Goal: Information Seeking & Learning: Find specific fact

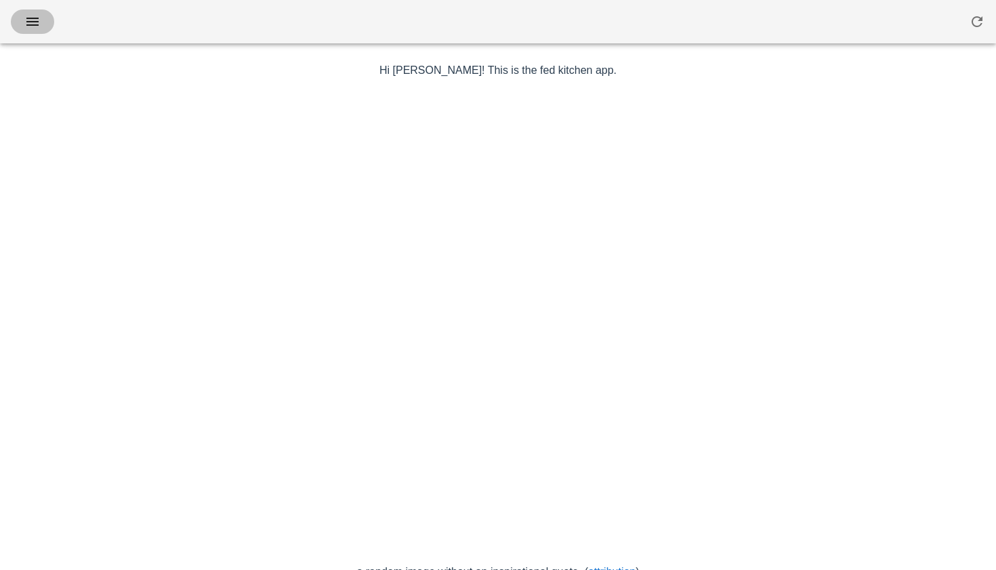
click at [35, 22] on icon "button" at bounding box center [32, 22] width 16 height 16
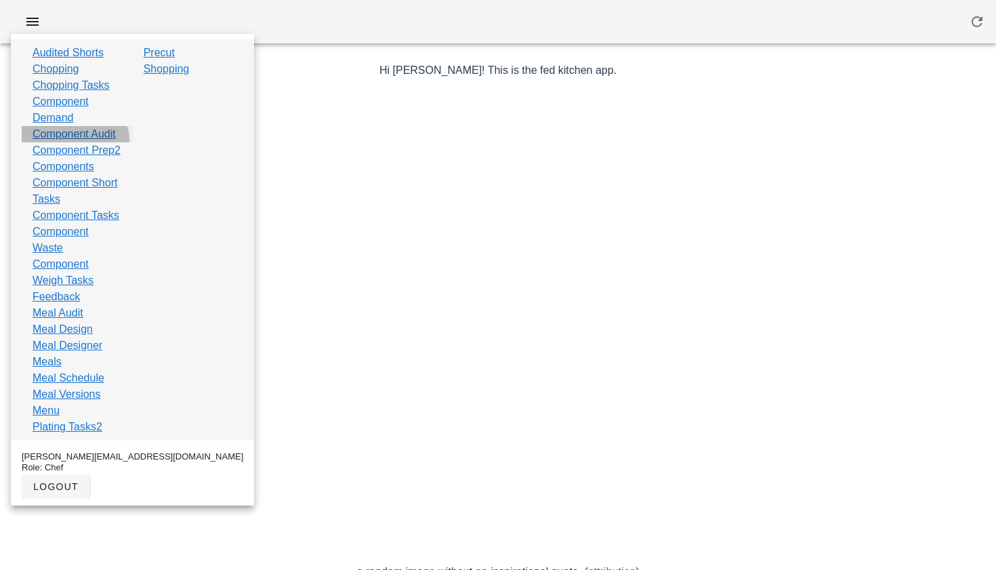
click at [68, 142] on link "Component Audit" at bounding box center [74, 134] width 83 height 16
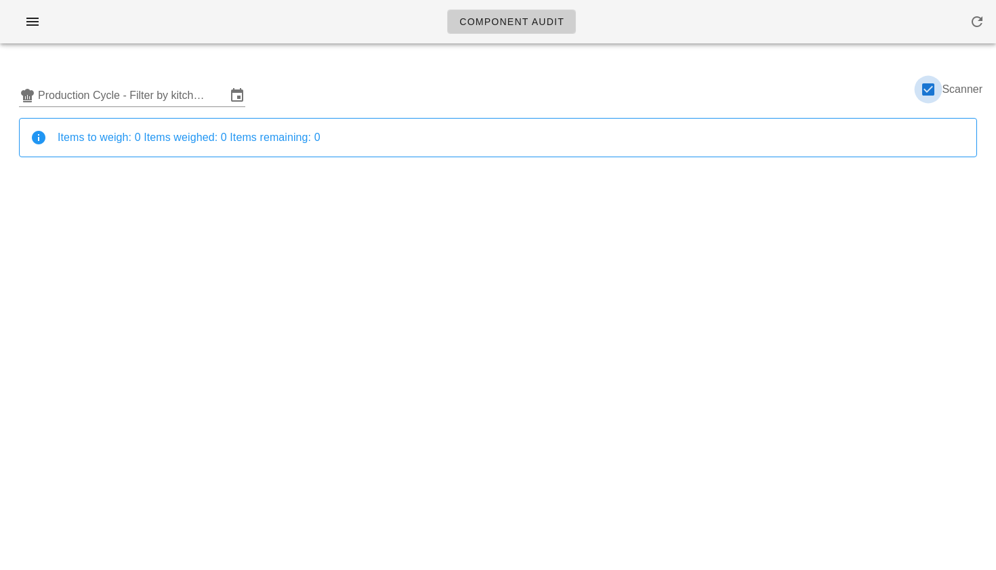
click at [929, 85] on div at bounding box center [928, 89] width 23 height 23
checkbox input "false"
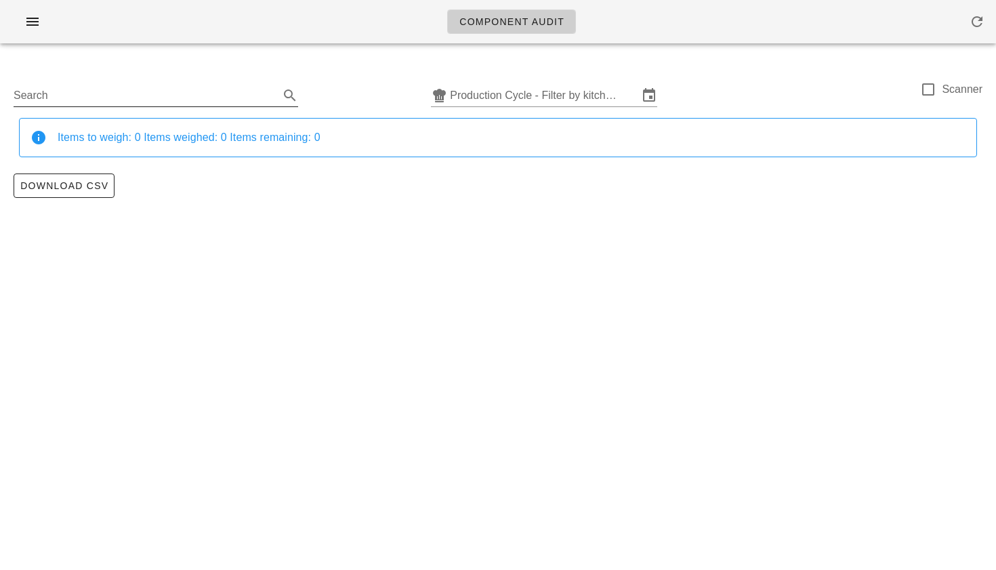
click at [170, 102] on input "Search" at bounding box center [145, 96] width 263 height 22
type input "pesto"
click at [553, 87] on input "text" at bounding box center [552, 96] width 188 height 22
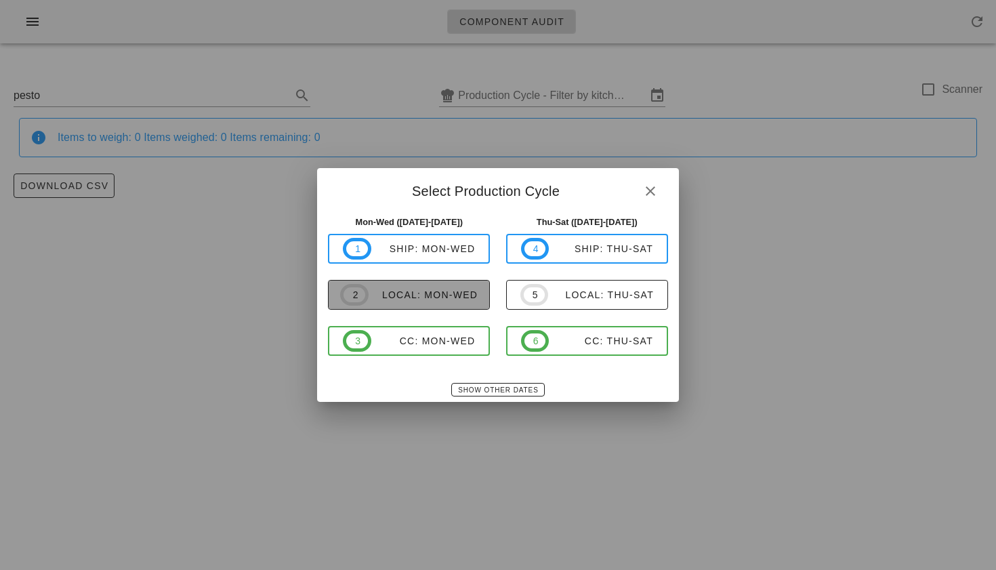
click at [372, 282] on button "2 local: Mon-Wed" at bounding box center [409, 295] width 162 height 30
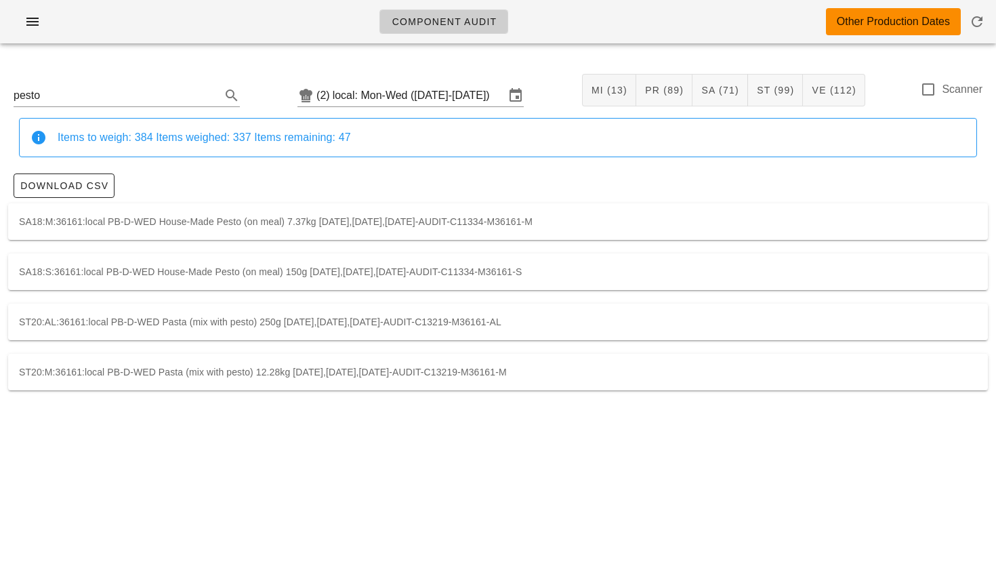
click at [211, 377] on div "ST20:M:36161:local PB-D-WED Pasta (mix with pesto) 12.28kg 2025-10-06,2025-10-0…" at bounding box center [498, 372] width 980 height 37
type input "ST20:M:36161:local"
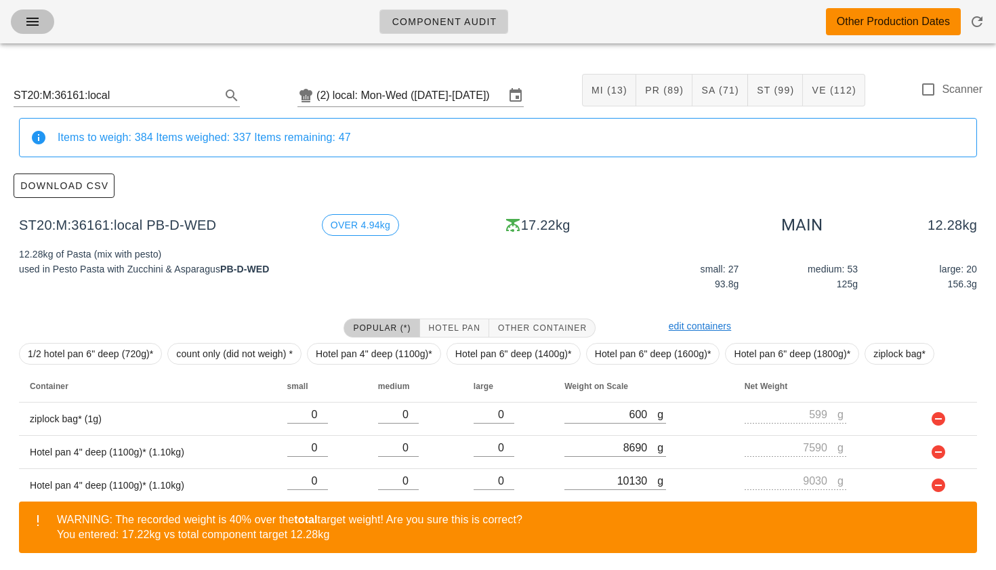
click at [30, 21] on icon "button" at bounding box center [32, 22] width 16 height 16
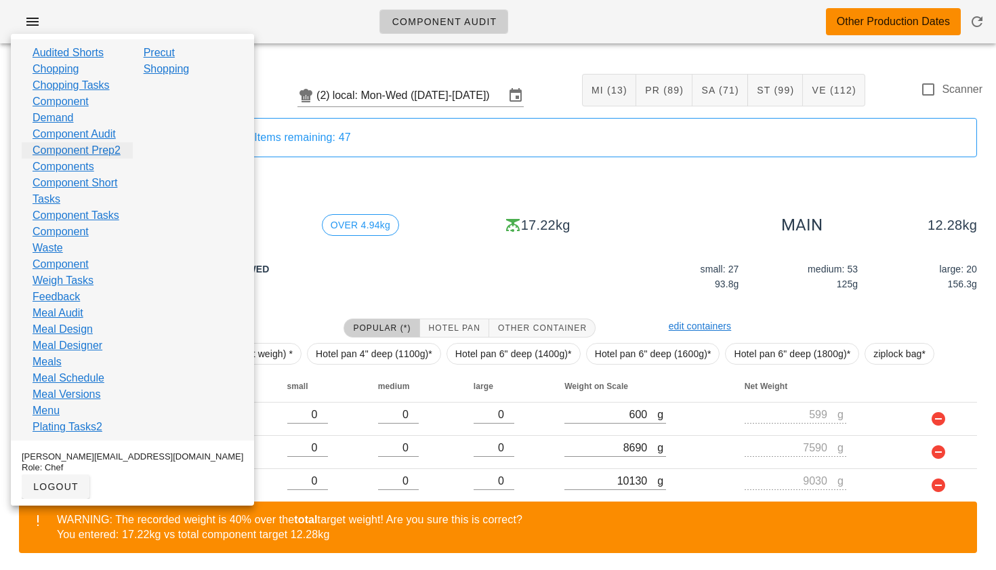
click at [64, 159] on link "Component Prep2" at bounding box center [77, 150] width 88 height 16
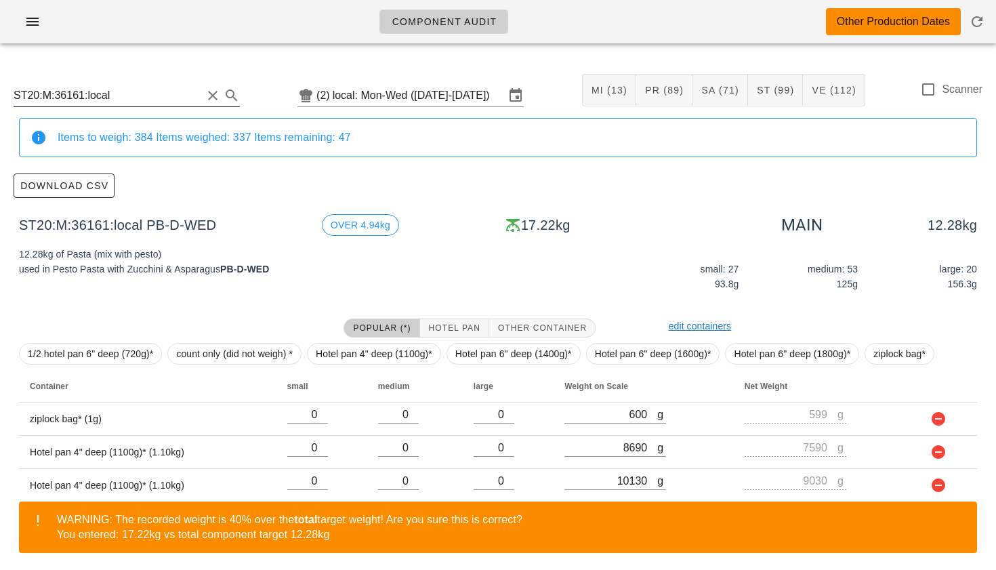
click at [77, 92] on input "ST20:M:36161:local" at bounding box center [108, 96] width 188 height 22
click at [87, 98] on input "ST20:M:36161:local" at bounding box center [108, 96] width 188 height 22
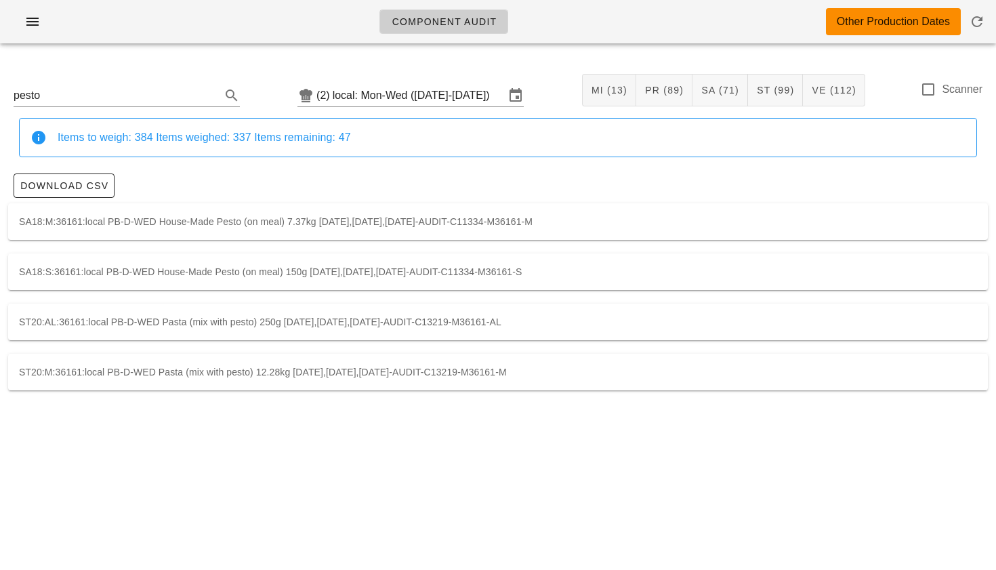
click at [156, 225] on div "SA18:M:36161:local PB-D-WED House-Made Pesto (on meal) 7.37kg 2025-10-06,2025-1…" at bounding box center [498, 221] width 980 height 37
click at [103, 274] on div "SA18:S:36161:local PB-D-WED House-Made Pesto (on meal) 150g 2025-10-06,2025-10-…" at bounding box center [498, 271] width 980 height 37
click at [162, 364] on div "ST20:M:36161:local PB-D-WED Pasta (mix with pesto) 12.28kg 2025-10-06,2025-10-0…" at bounding box center [498, 372] width 980 height 37
click at [199, 318] on div "ST20:AL:36161:local PB-D-WED Pasta (mix with pesto) 250g 2025-10-06,2025-10-07,…" at bounding box center [498, 321] width 980 height 37
click at [197, 278] on div "SA18:S:36161:local PB-D-WED House-Made Pesto (on meal) 150g 2025-10-06,2025-10-…" at bounding box center [498, 271] width 980 height 37
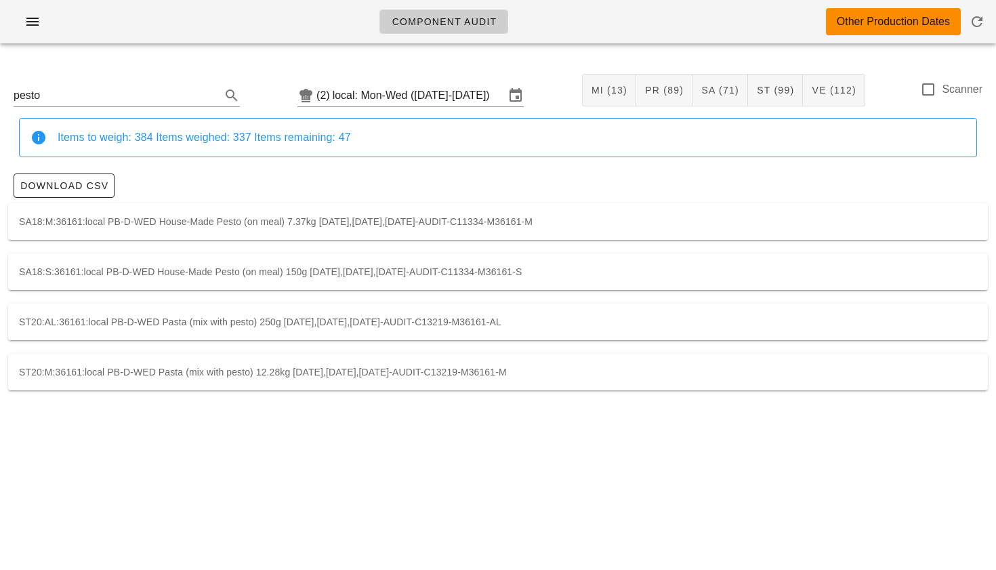
click at [190, 220] on div "SA18:M:36161:local PB-D-WED House-Made Pesto (on meal) 7.37kg 2025-10-06,2025-1…" at bounding box center [498, 221] width 980 height 37
type input "SA18:M:36161:local"
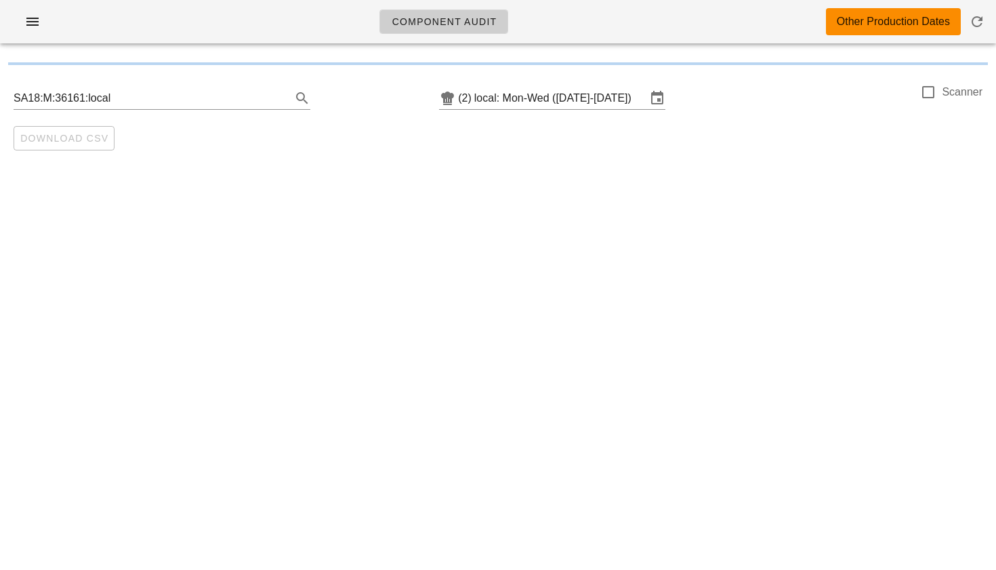
click at [325, 273] on div "Component Audit Other Production Dates SA18:M:36161:local (2) local: Mon-Wed (O…" at bounding box center [498, 285] width 996 height 570
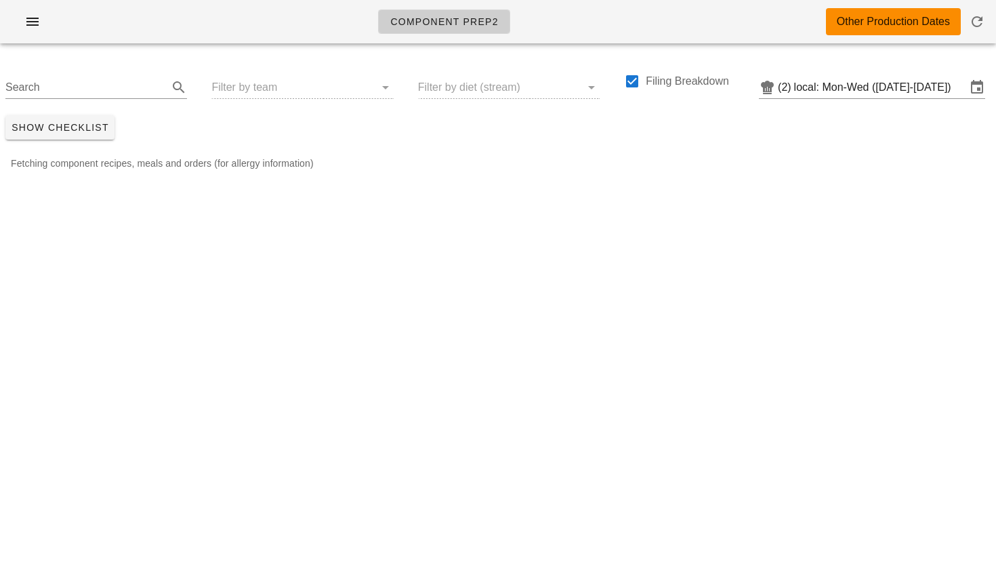
click at [313, 83] on div "Search Filter by team Filter by diet (stream) Filing Breakdown (2) local: Mon-W…" at bounding box center [498, 82] width 996 height 56
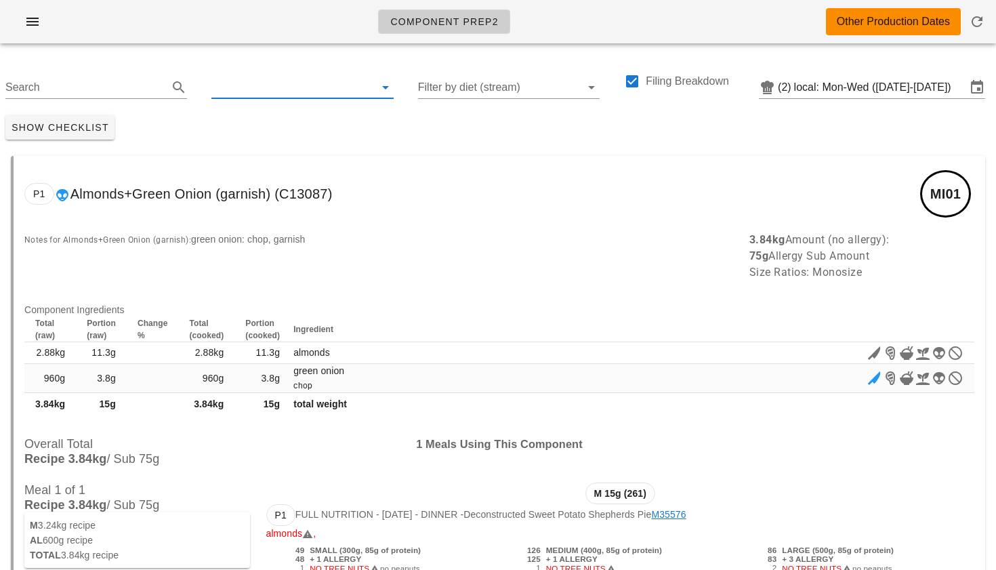
click at [292, 87] on input "text" at bounding box center [291, 88] width 160 height 22
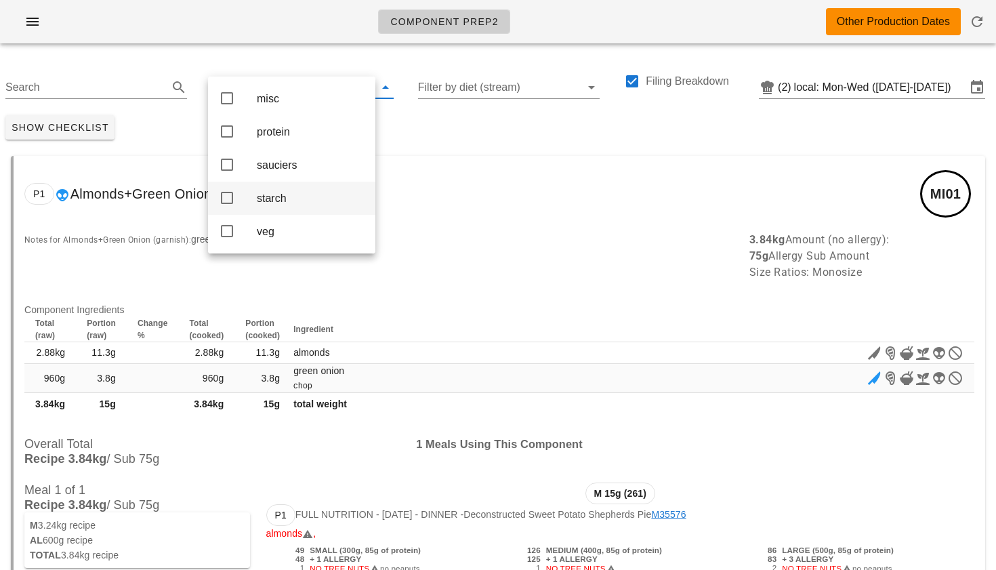
click at [230, 201] on icon at bounding box center [227, 198] width 16 height 16
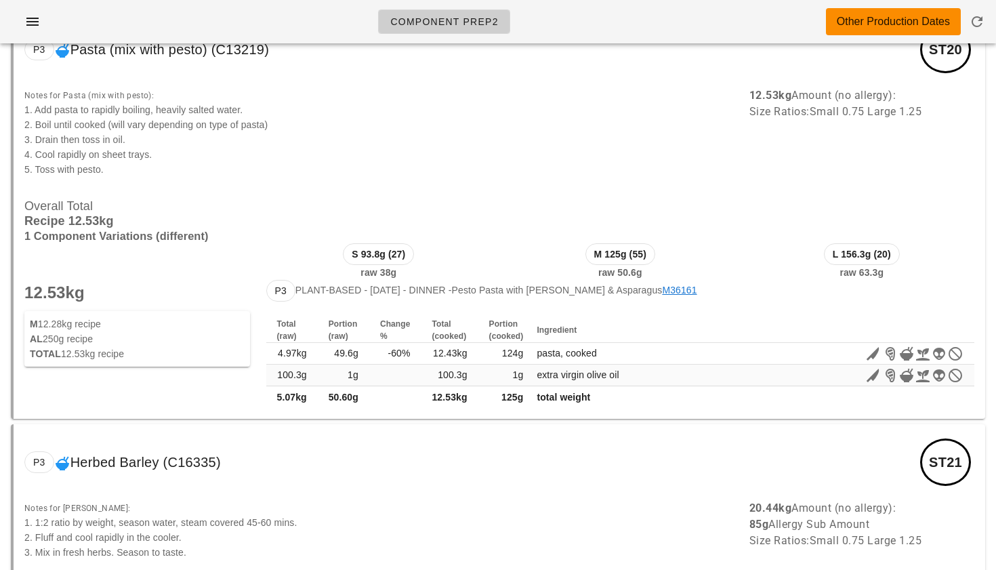
scroll to position [12820, 0]
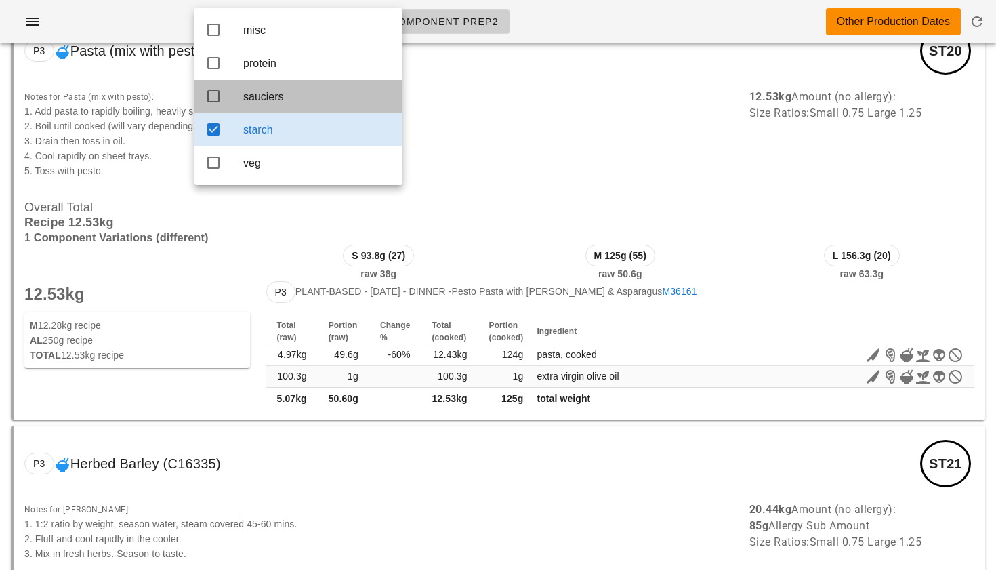
click at [211, 98] on icon at bounding box center [213, 96] width 16 height 16
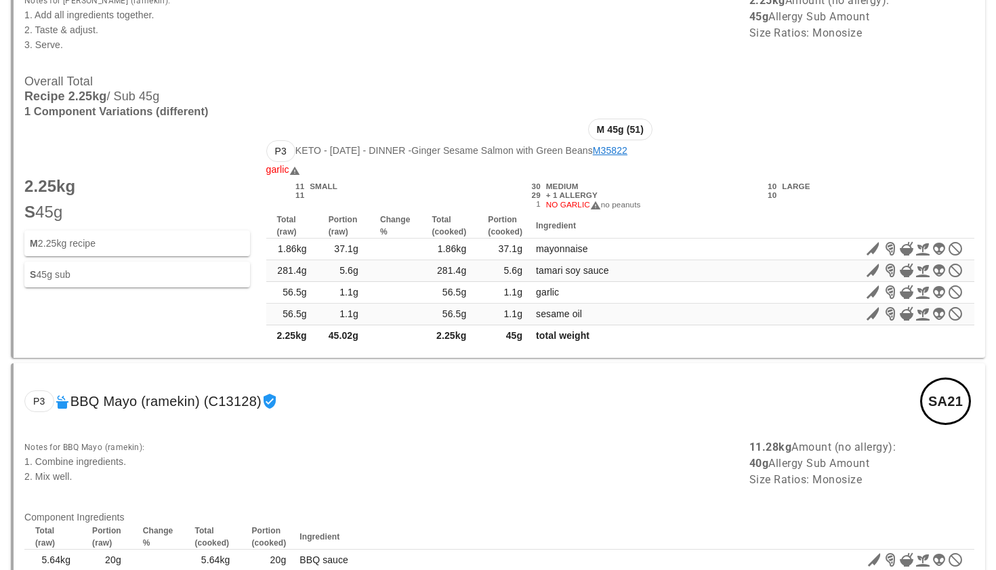
scroll to position [30567, 0]
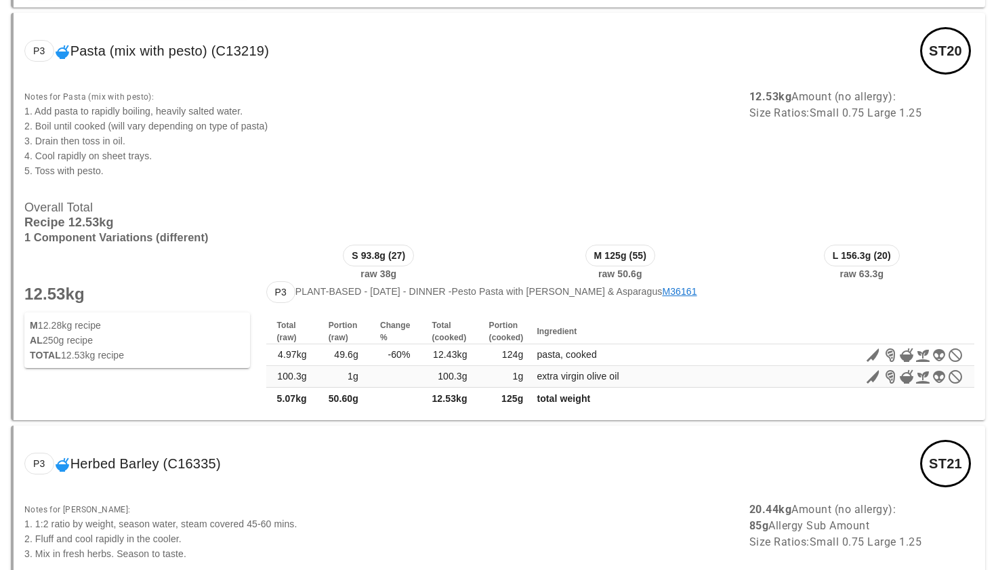
click at [209, 128] on span "2. Boil until cooked (will vary depending on type of pasta)" at bounding box center [145, 126] width 243 height 11
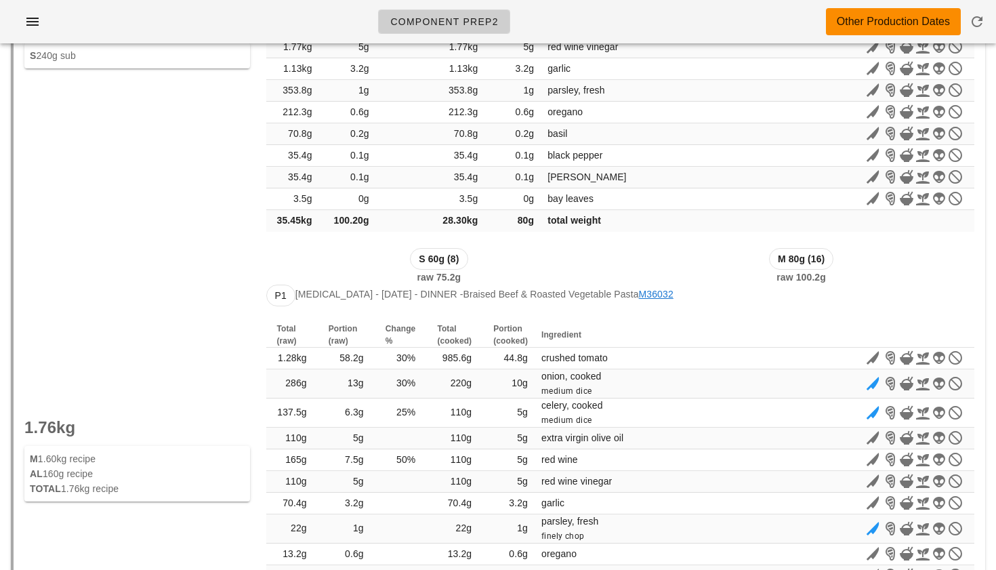
scroll to position [0, 0]
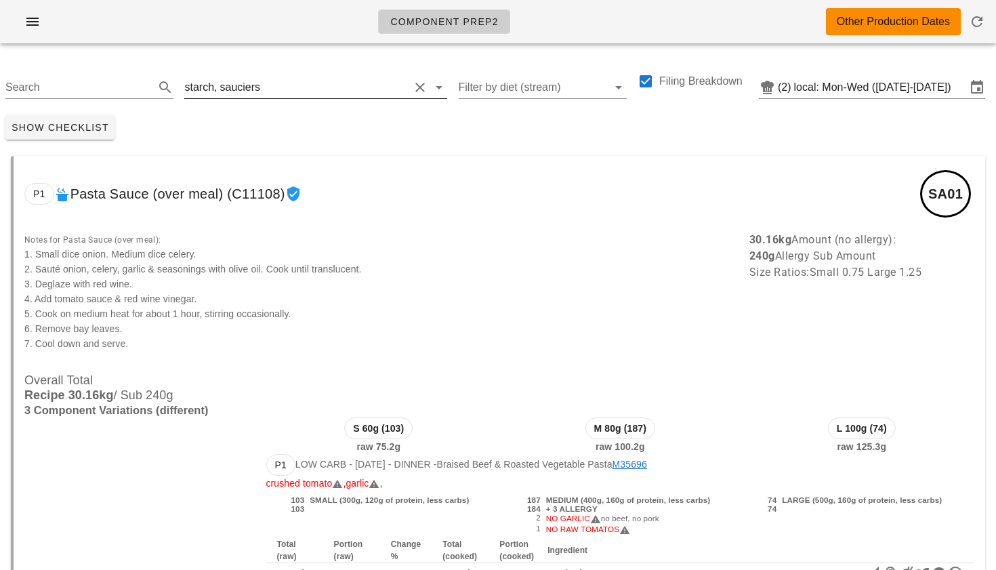
click at [240, 89] on div "sauciers" at bounding box center [239, 87] width 41 height 12
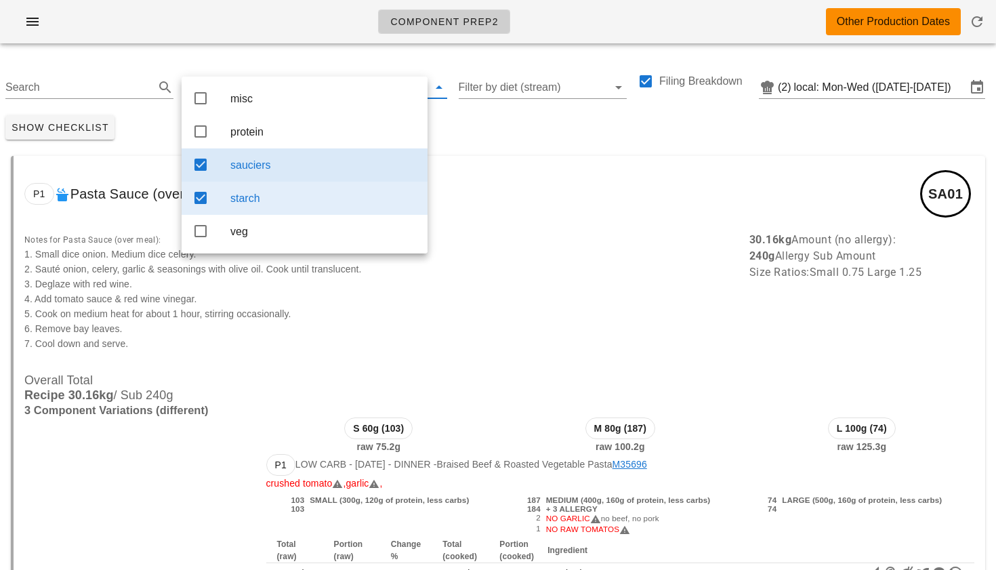
click at [205, 167] on icon at bounding box center [200, 164] width 16 height 16
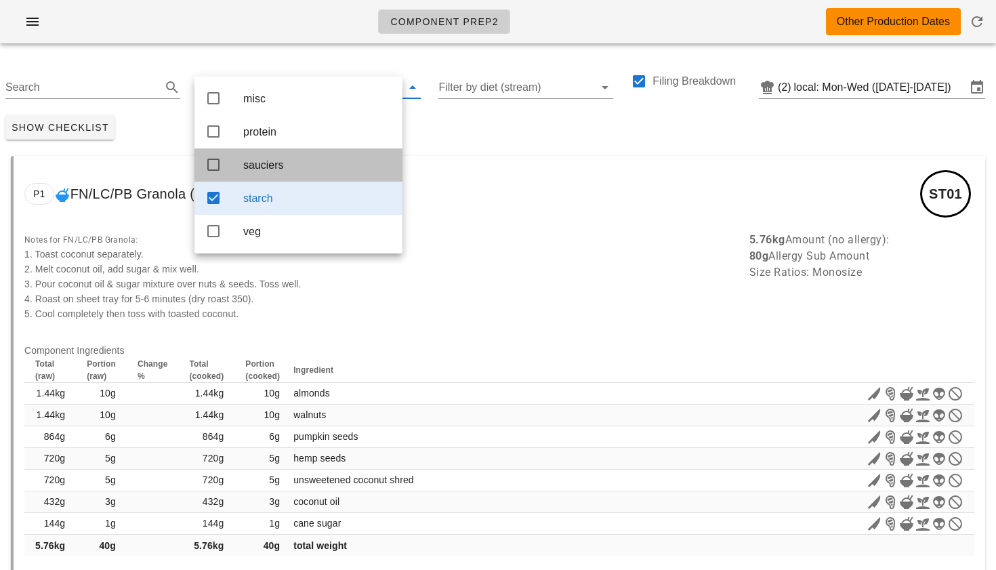
drag, startPoint x: 209, startPoint y: 169, endPoint x: 212, endPoint y: 185, distance: 15.8
click at [209, 169] on icon at bounding box center [213, 164] width 16 height 16
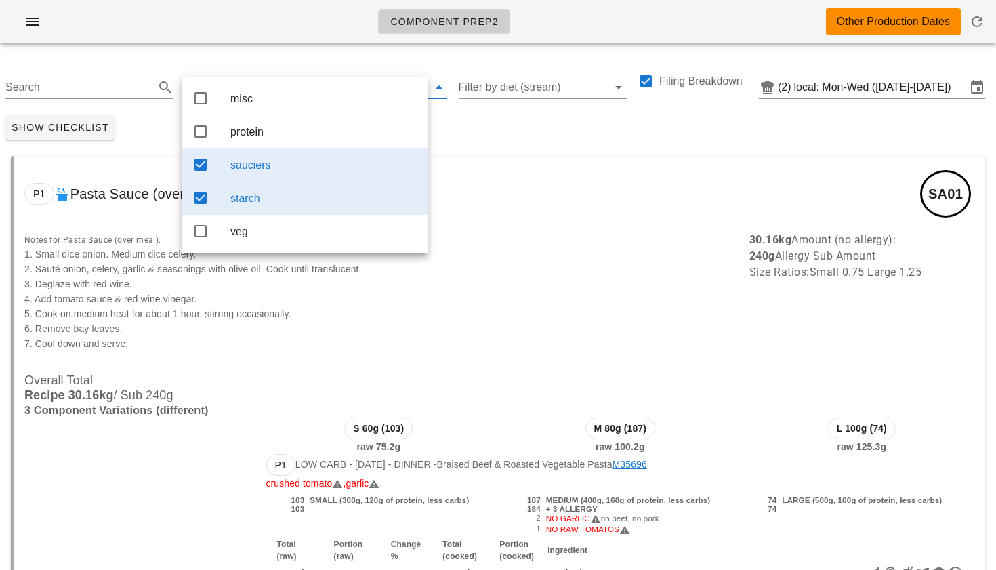
click at [201, 202] on icon at bounding box center [200, 198] width 16 height 16
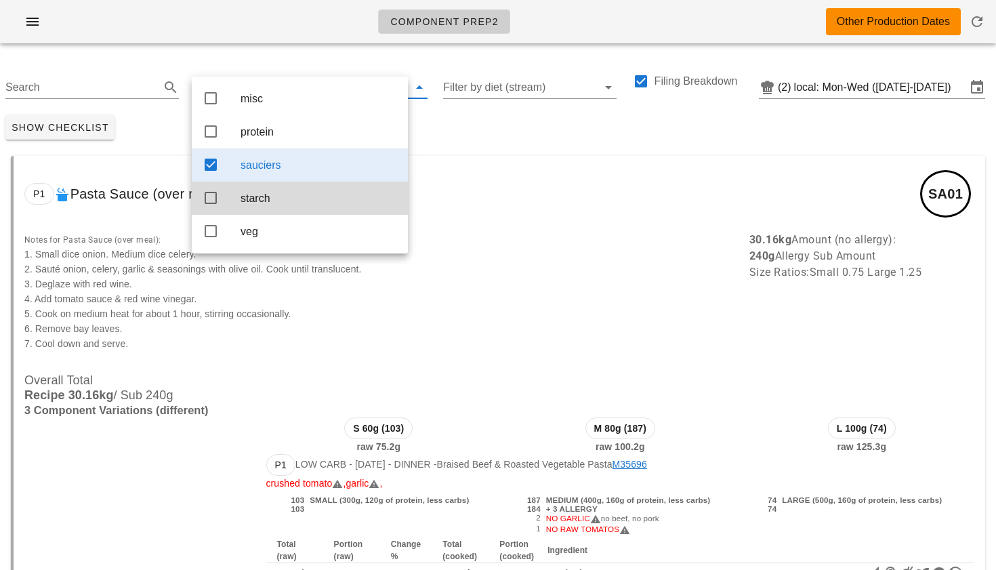
click at [470, 215] on div "P1 Pasta Sauce (over meal) (C11108) SA01" at bounding box center [499, 194] width 971 height 76
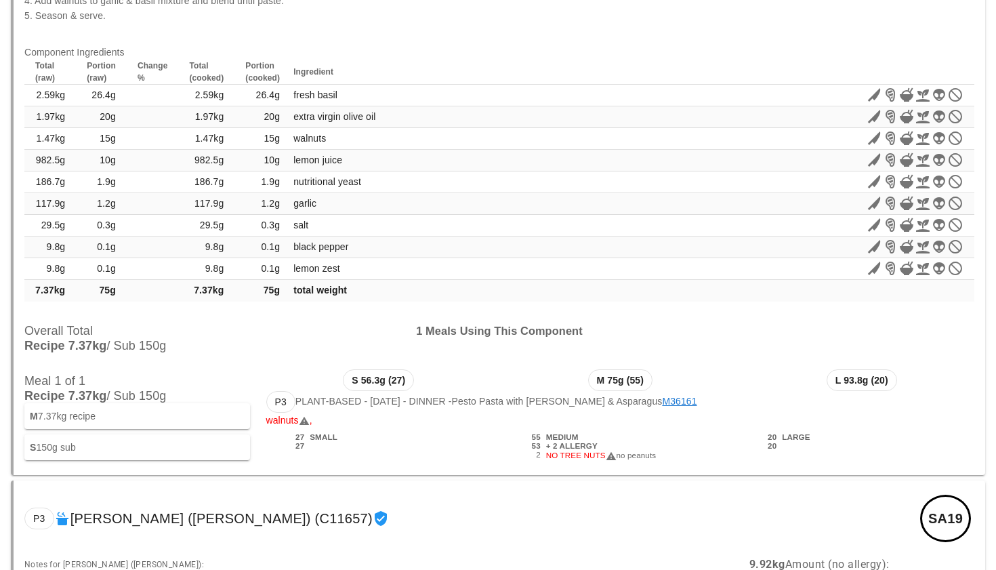
scroll to position [11603, 0]
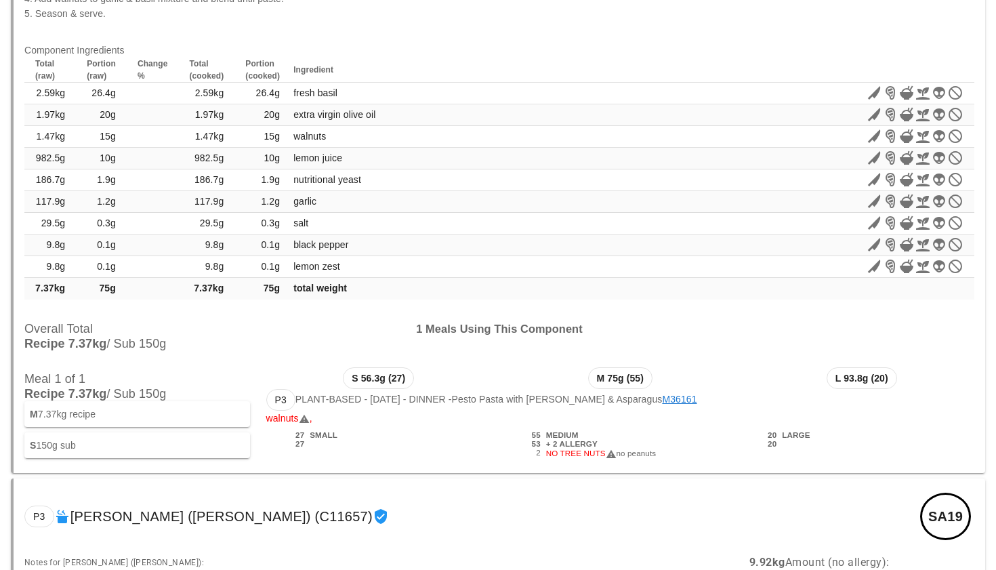
click at [665, 400] on link "M36161" at bounding box center [679, 399] width 35 height 11
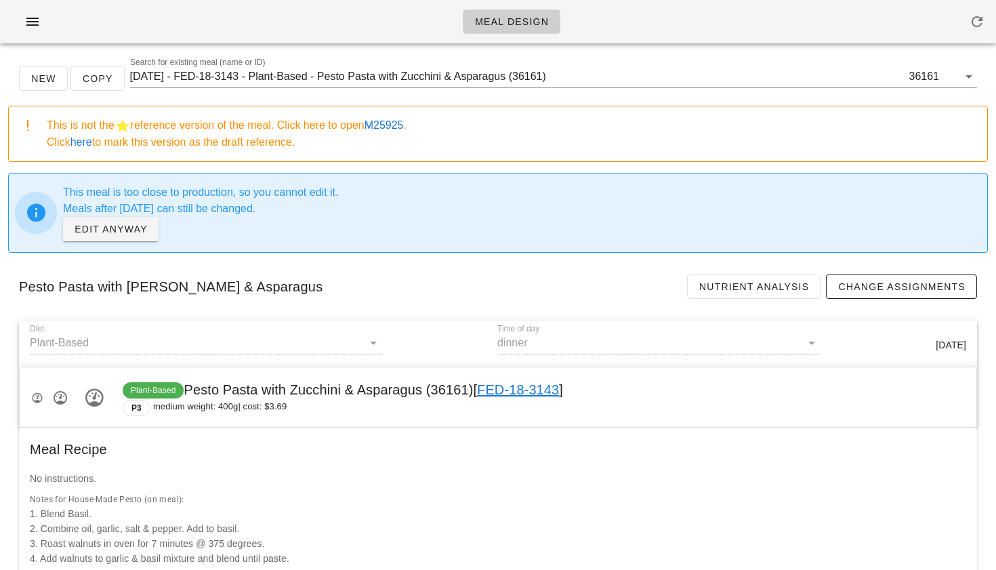
scroll to position [692, 0]
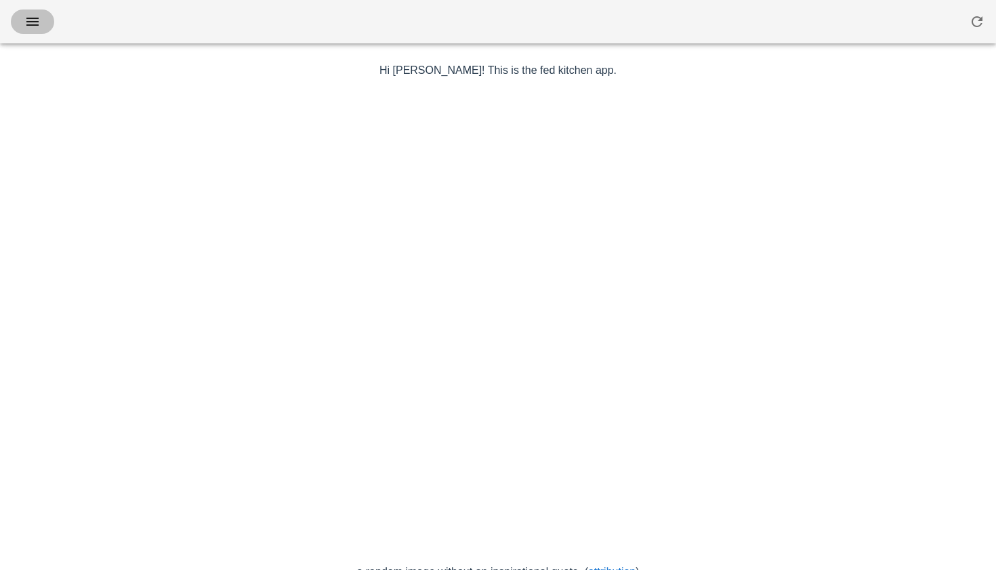
click at [30, 28] on icon "button" at bounding box center [32, 22] width 16 height 16
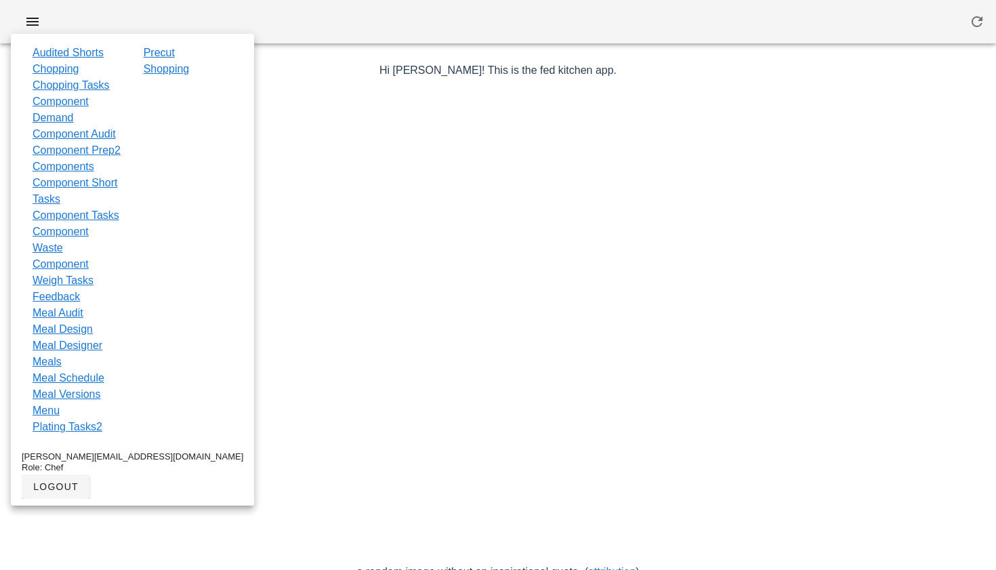
click at [354, 111] on div at bounding box center [498, 326] width 786 height 474
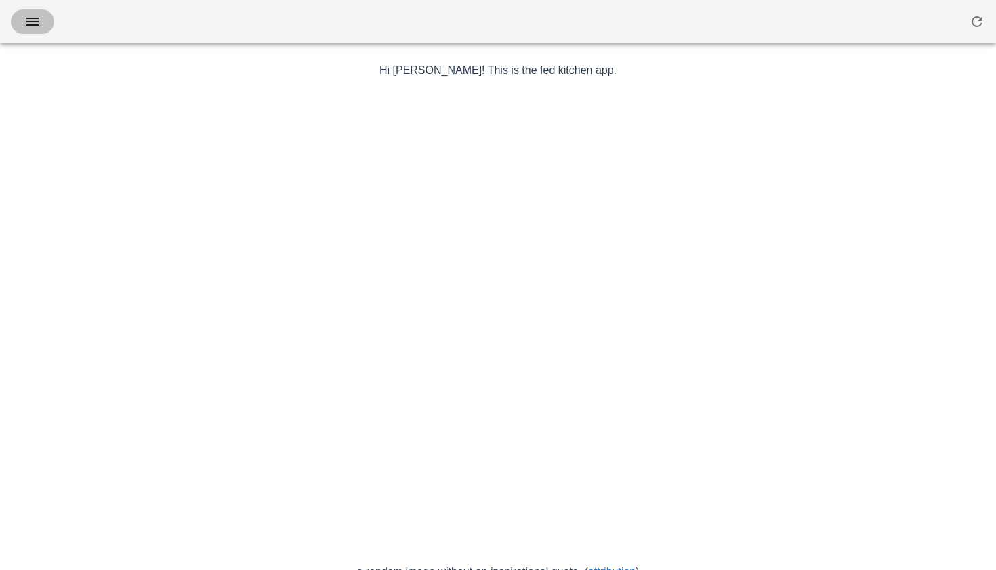
click at [33, 22] on icon "button" at bounding box center [32, 22] width 16 height 16
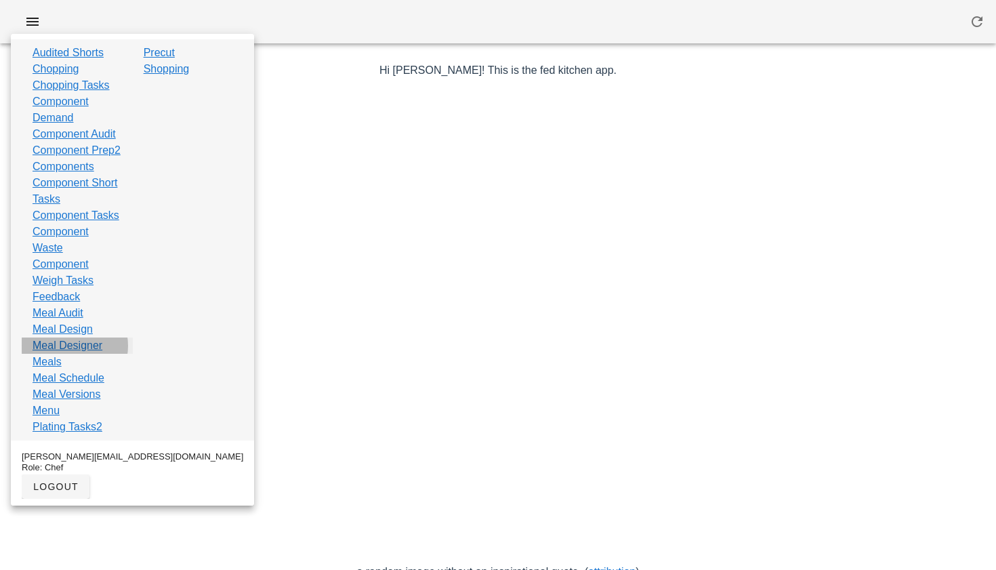
click at [56, 354] on link "Meal Designer" at bounding box center [68, 345] width 70 height 16
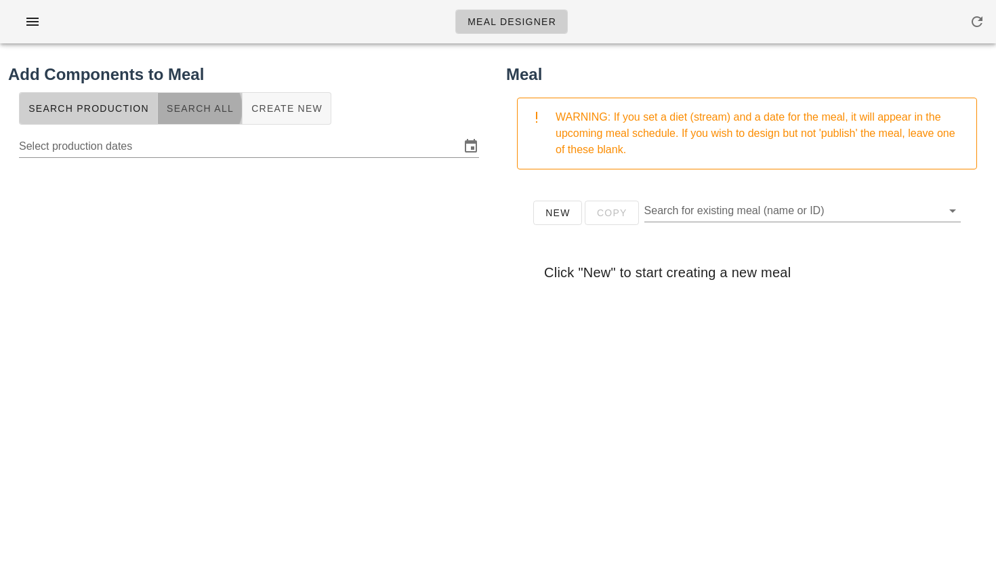
click at [166, 116] on button "Search All" at bounding box center [200, 108] width 85 height 33
click at [149, 145] on input "text" at bounding box center [238, 144] width 438 height 22
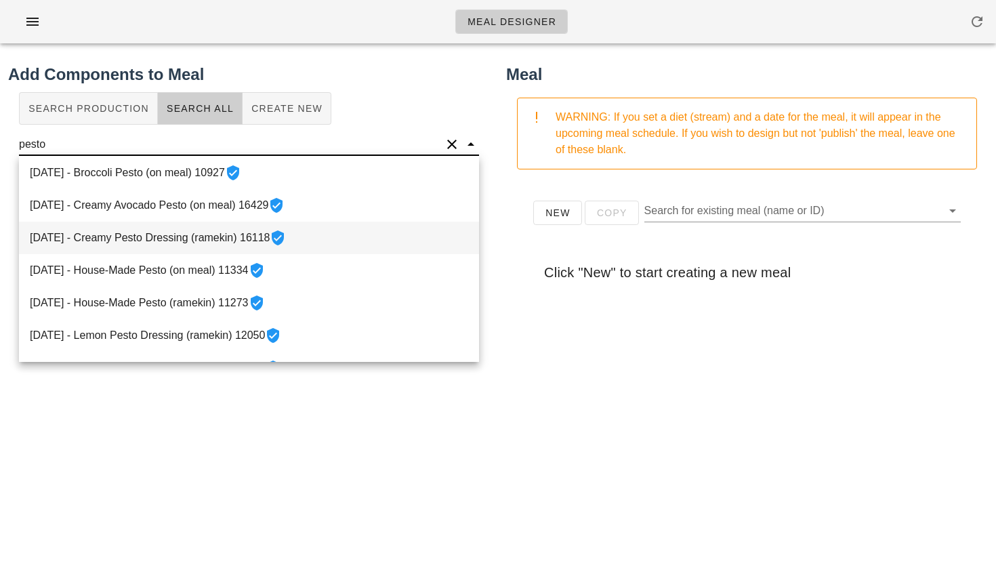
scroll to position [103, 0]
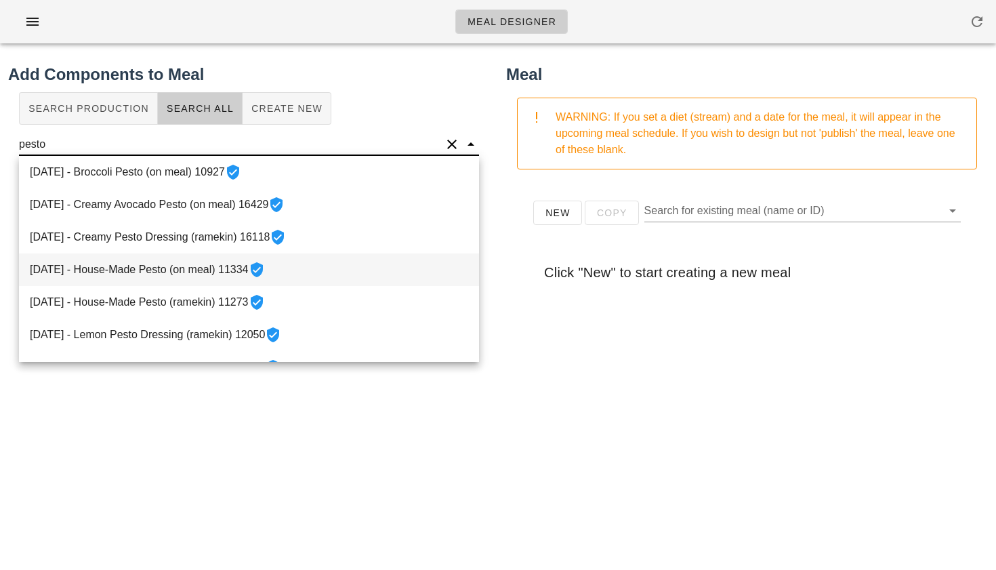
click at [140, 258] on div "[DATE] - House-Made Pesto (on meal) 11334" at bounding box center [249, 269] width 460 height 33
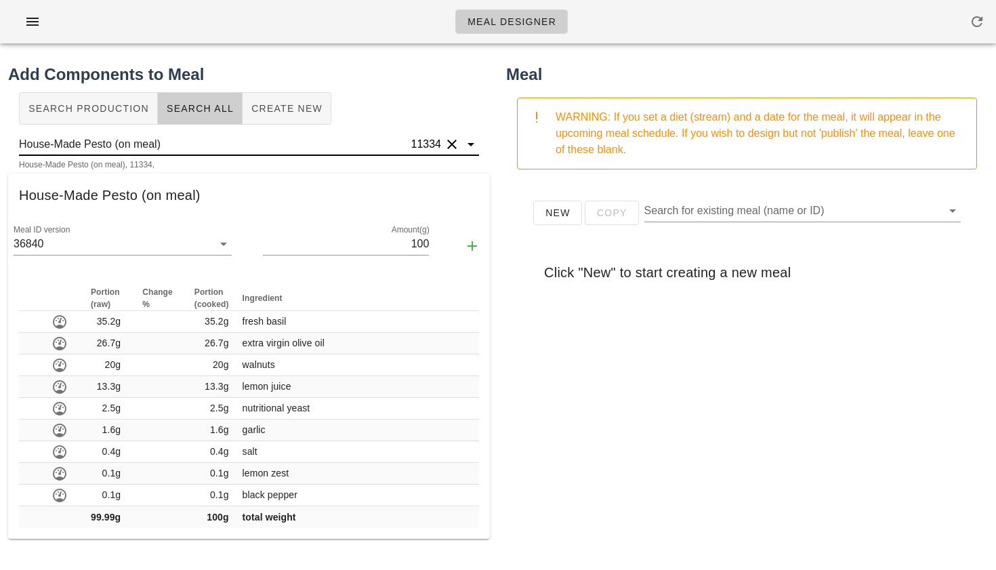
drag, startPoint x: 167, startPoint y: 141, endPoint x: 114, endPoint y: 142, distance: 52.8
click at [114, 142] on input "House-Made Pesto (on meal)" at bounding box center [214, 144] width 390 height 22
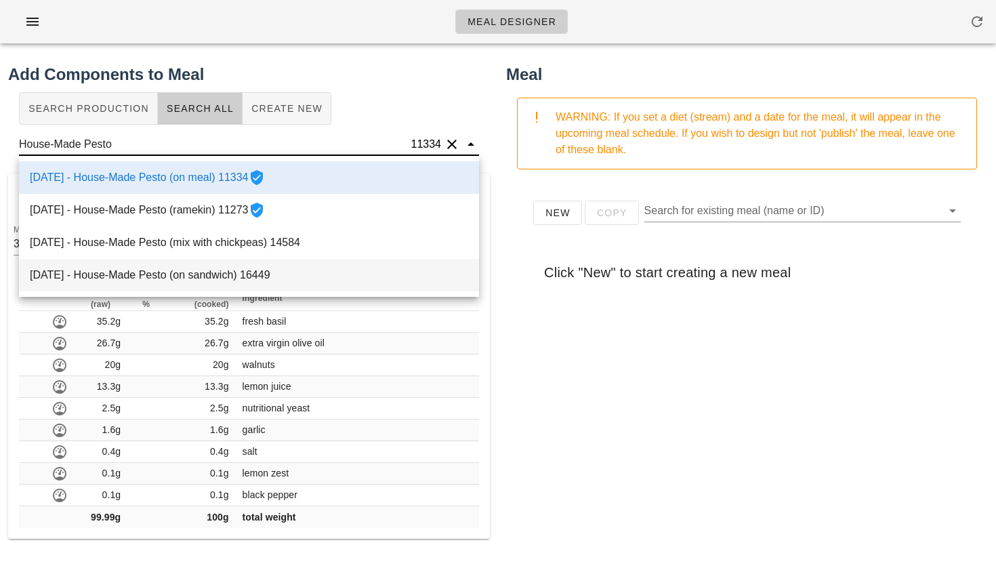
click at [115, 272] on div "[DATE] - House-Made Pesto (on sandwich) 16449" at bounding box center [249, 275] width 460 height 33
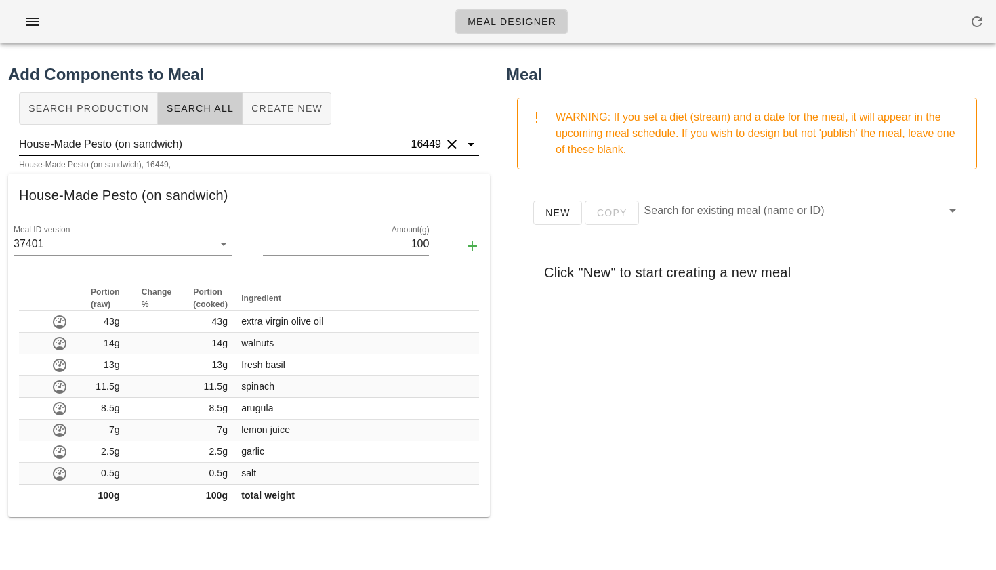
click at [205, 140] on input "House-Made Pesto (on sandwich)" at bounding box center [214, 144] width 390 height 22
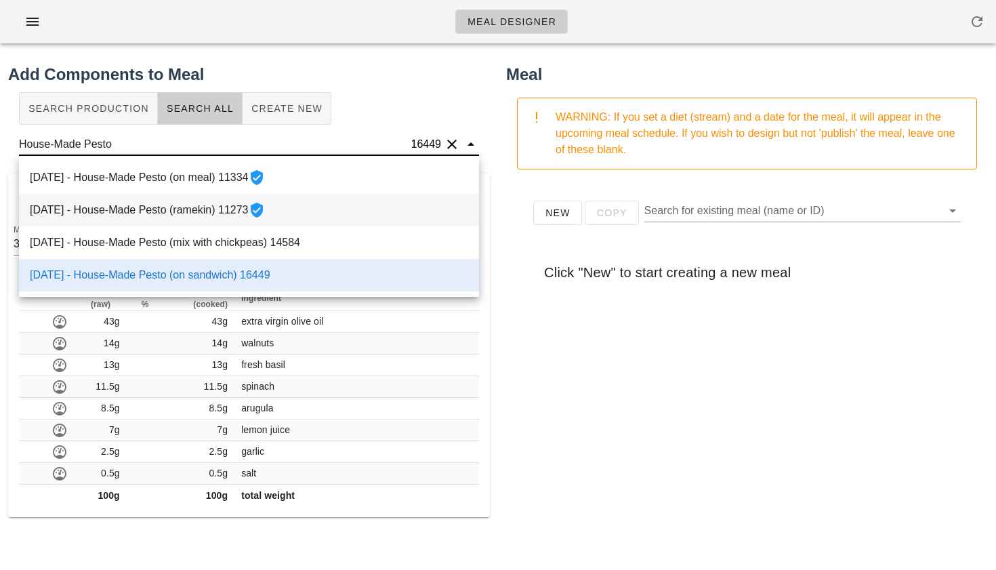
click at [201, 212] on div "[DATE] - House-Made Pesto (ramekin) 11273" at bounding box center [249, 210] width 460 height 33
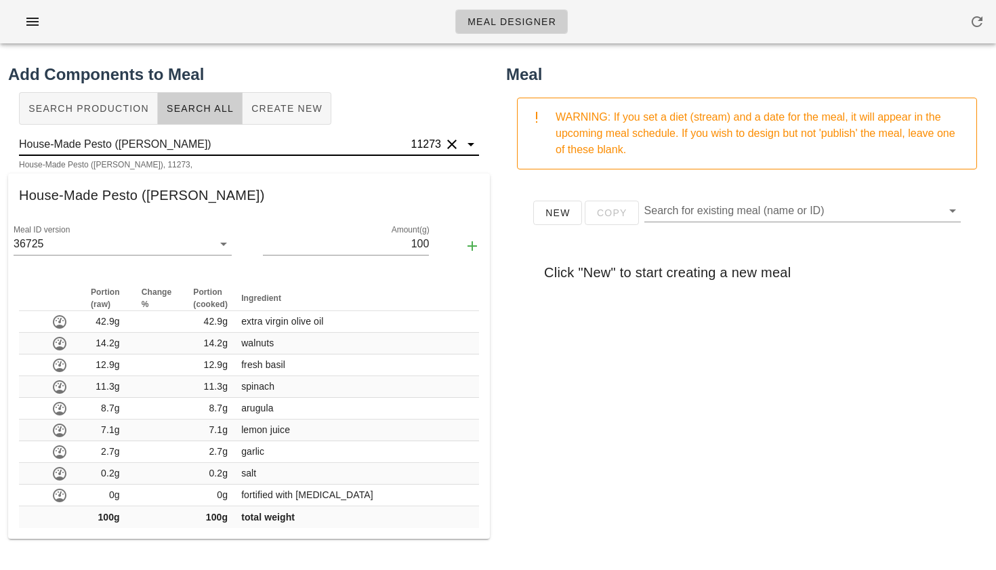
click at [208, 146] on input "House-Made Pesto ([PERSON_NAME])" at bounding box center [214, 144] width 390 height 22
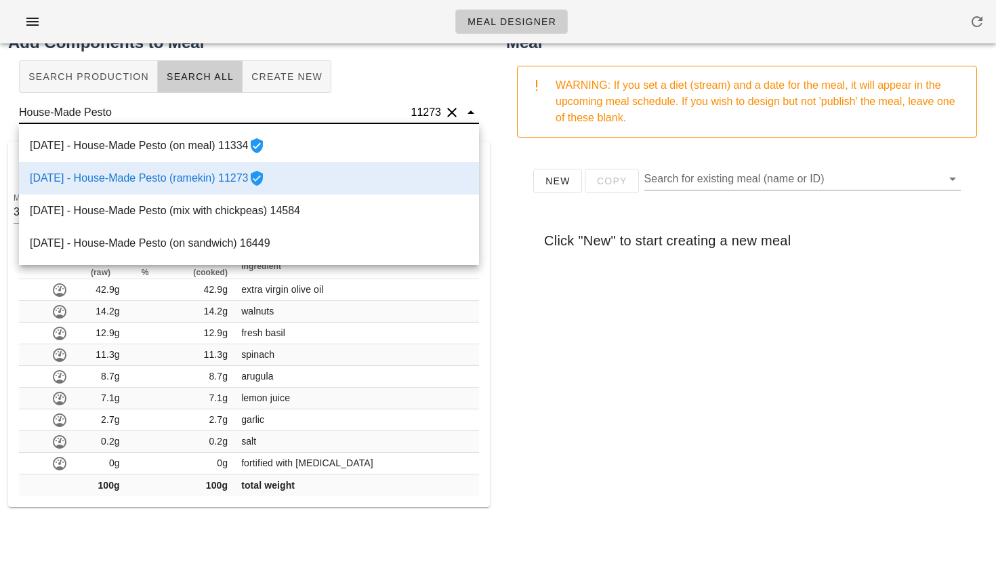
scroll to position [0, 0]
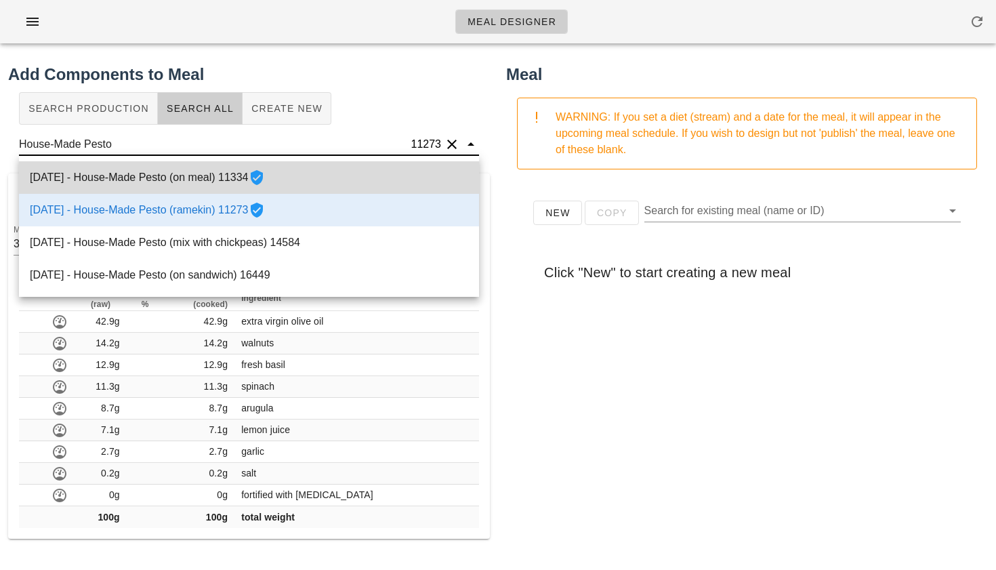
click at [217, 185] on div "[DATE] - House-Made Pesto (on meal) 11334" at bounding box center [249, 177] width 460 height 33
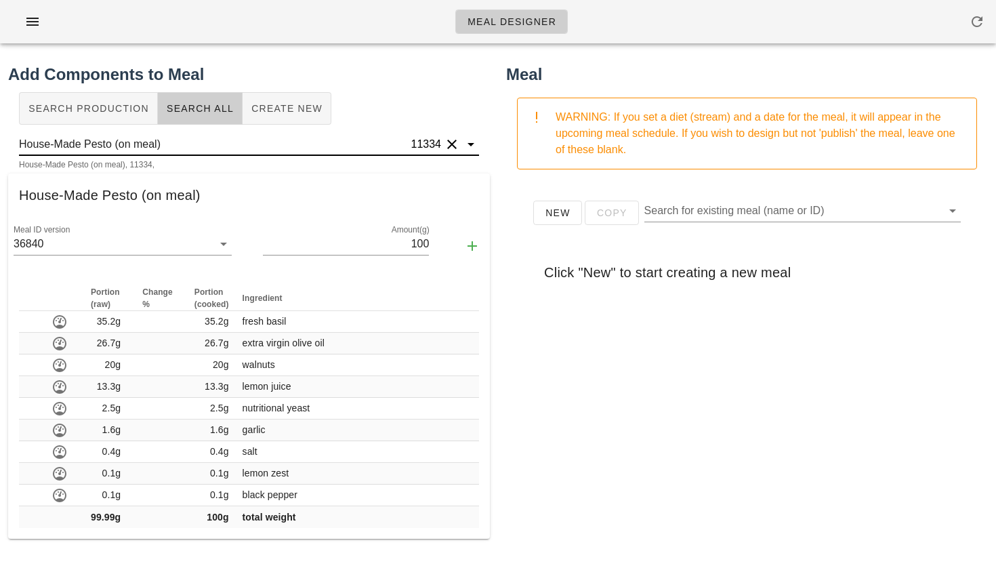
click at [182, 145] on input "House-Made Pesto (on meal)" at bounding box center [214, 144] width 390 height 22
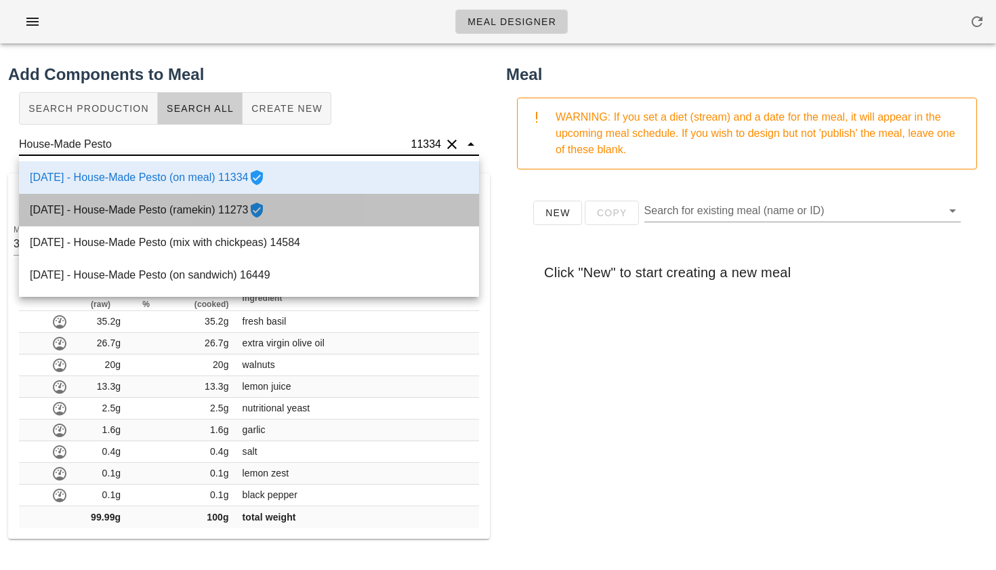
click at [174, 215] on div "[DATE] - House-Made Pesto (ramekin) 11273" at bounding box center [249, 210] width 460 height 33
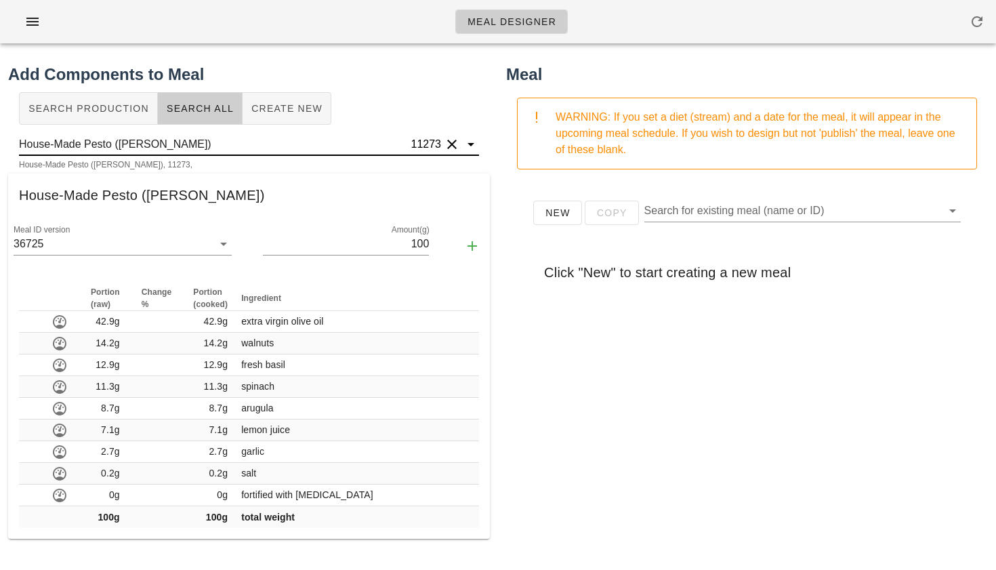
click at [364, 144] on input "House-Made Pesto ([PERSON_NAME])" at bounding box center [214, 144] width 390 height 22
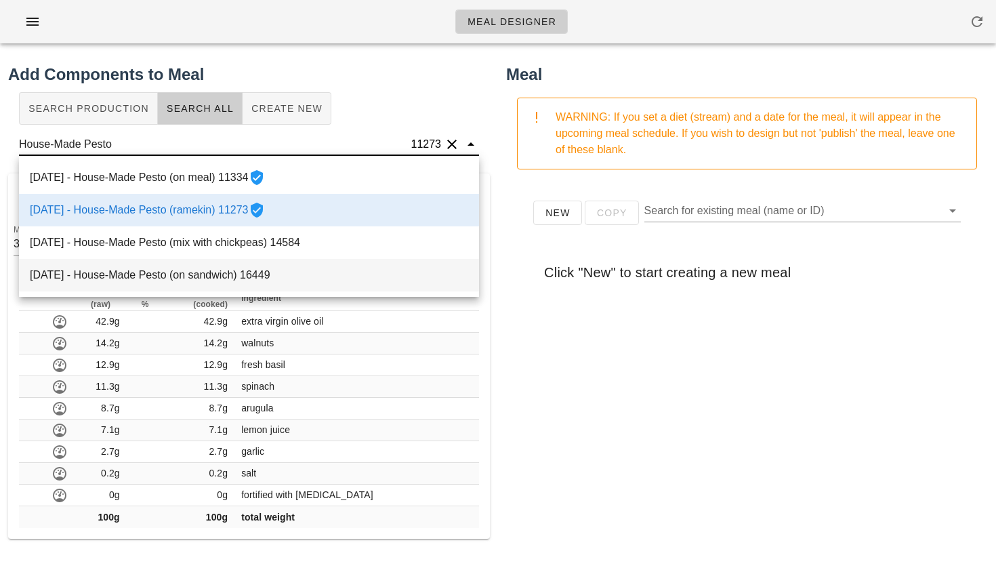
click at [184, 272] on div "[DATE] - House-Made Pesto (on sandwich) 16449" at bounding box center [249, 275] width 460 height 33
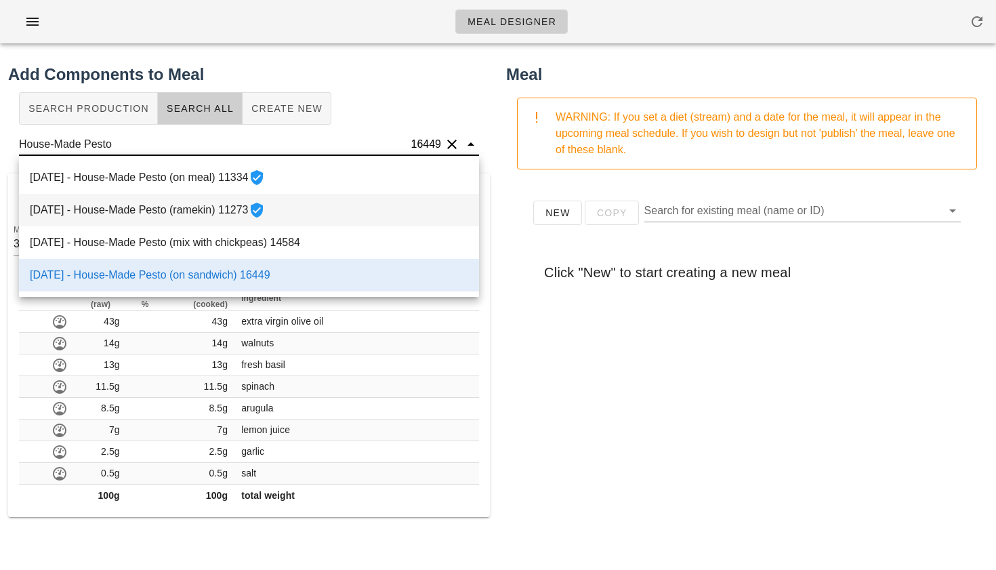
click at [230, 209] on div "[DATE] - House-Made Pesto (ramekin) 11273" at bounding box center [249, 210] width 460 height 33
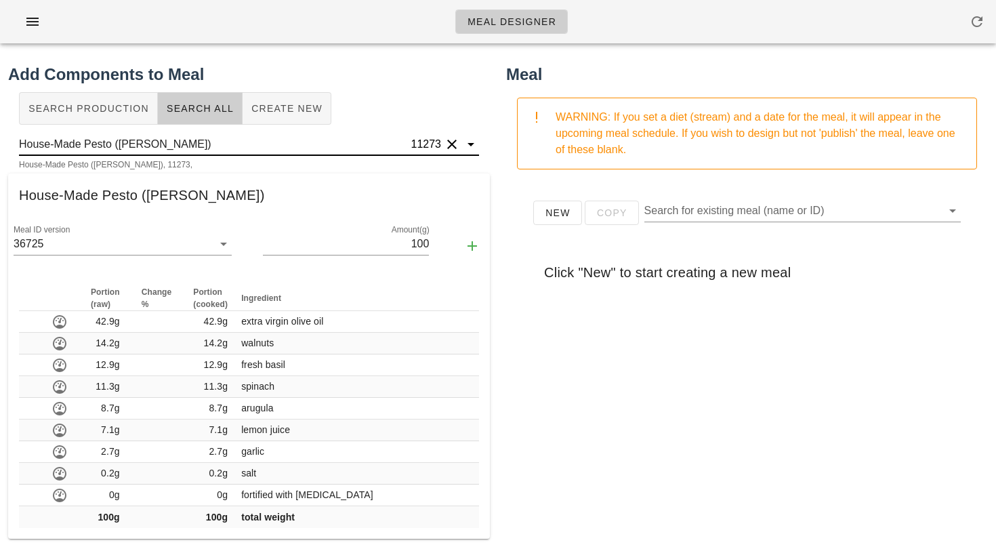
type input "House-Made Pesto ([PERSON_NAME])"
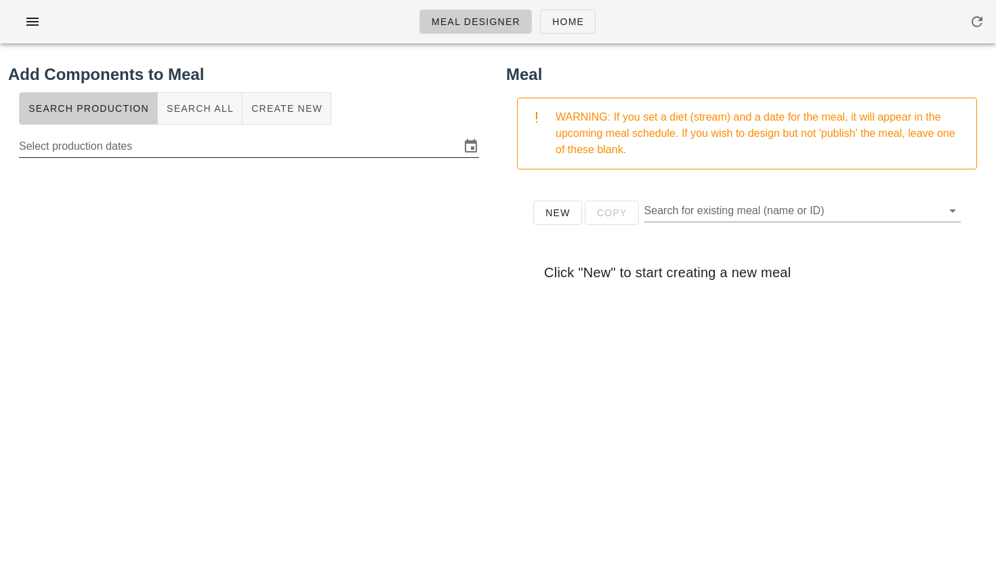
click at [125, 148] on input "Select production dates" at bounding box center [239, 146] width 441 height 22
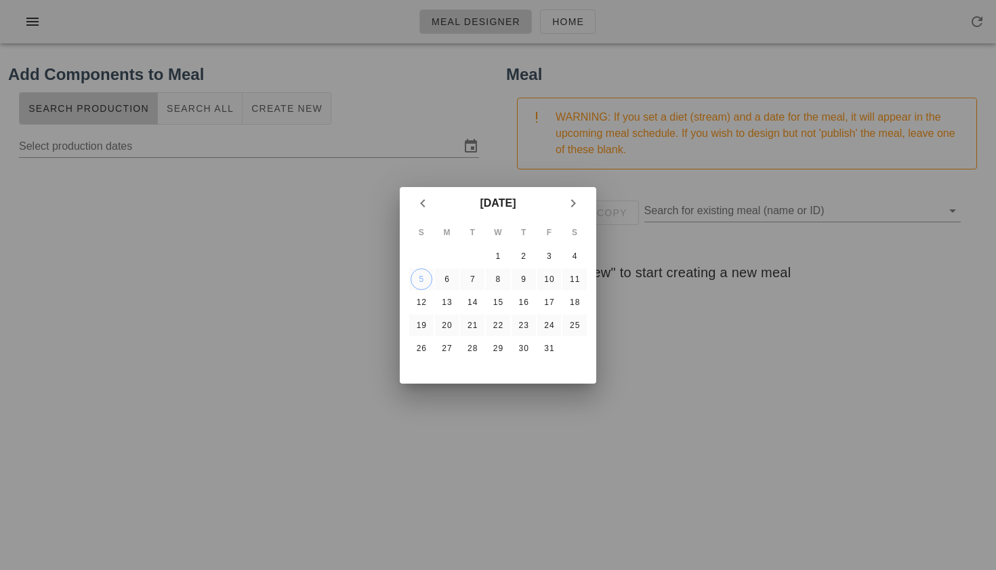
click at [212, 150] on div at bounding box center [498, 285] width 996 height 570
type input "[DATE]"
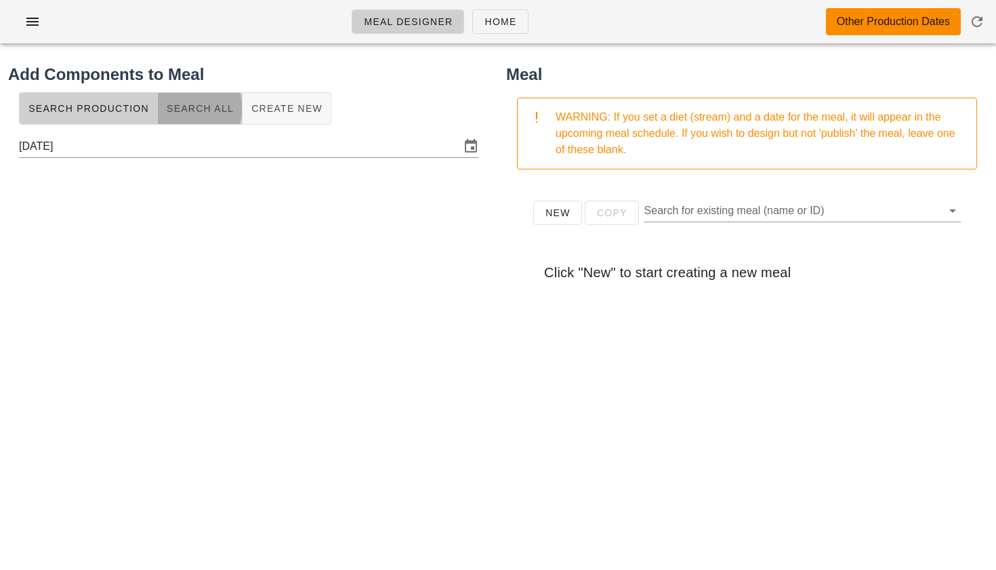
click at [219, 110] on span "Search All" at bounding box center [200, 108] width 68 height 11
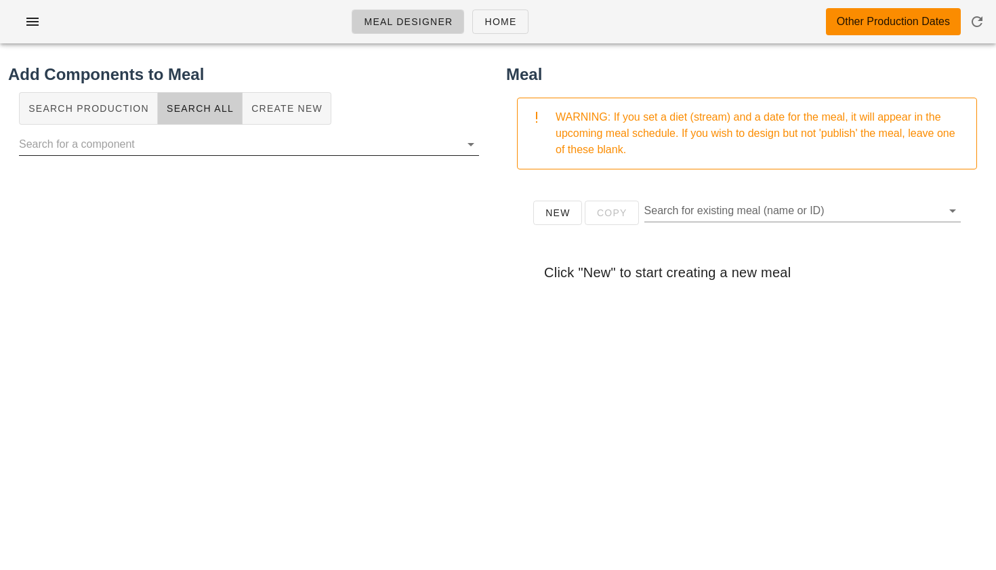
click at [192, 148] on input "text" at bounding box center [238, 144] width 438 height 22
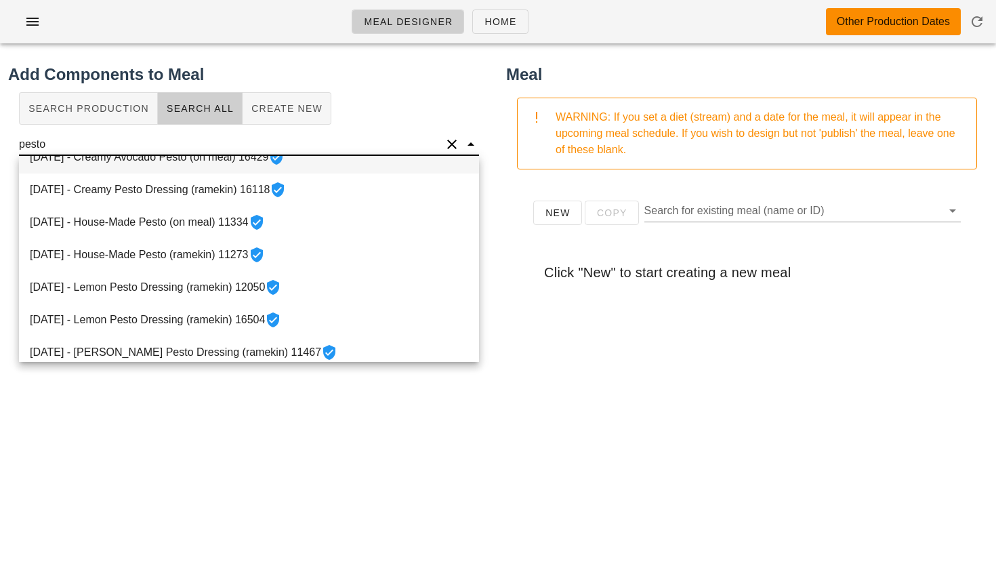
scroll to position [154, 0]
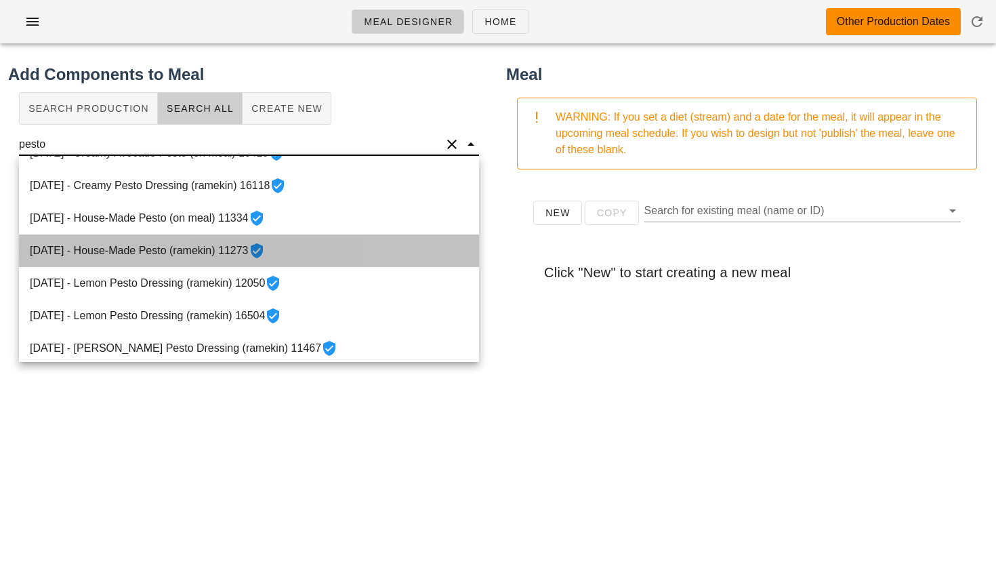
click at [186, 245] on div "2021-11-02 - House-Made Pesto (ramekin) 11273" at bounding box center [249, 250] width 460 height 33
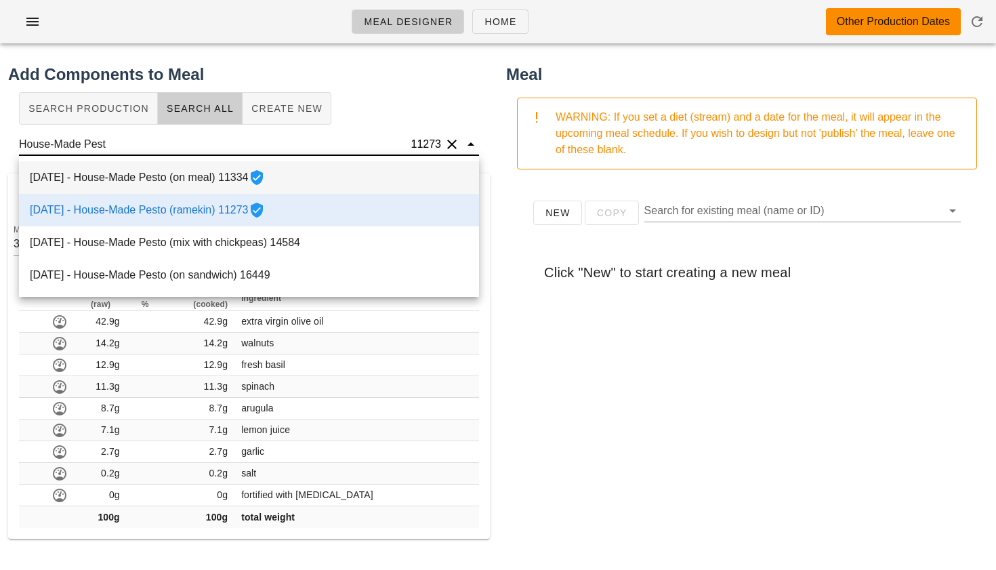
click at [230, 182] on div "2021-11-03 - House-Made Pesto (on meal) 11334" at bounding box center [249, 177] width 460 height 33
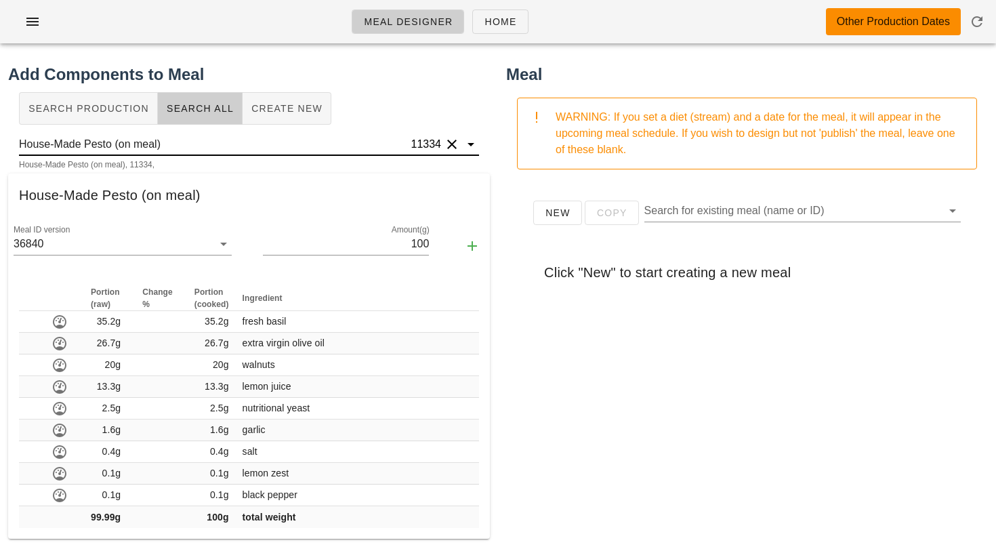
type input "House-Made Pesto (on meal)"
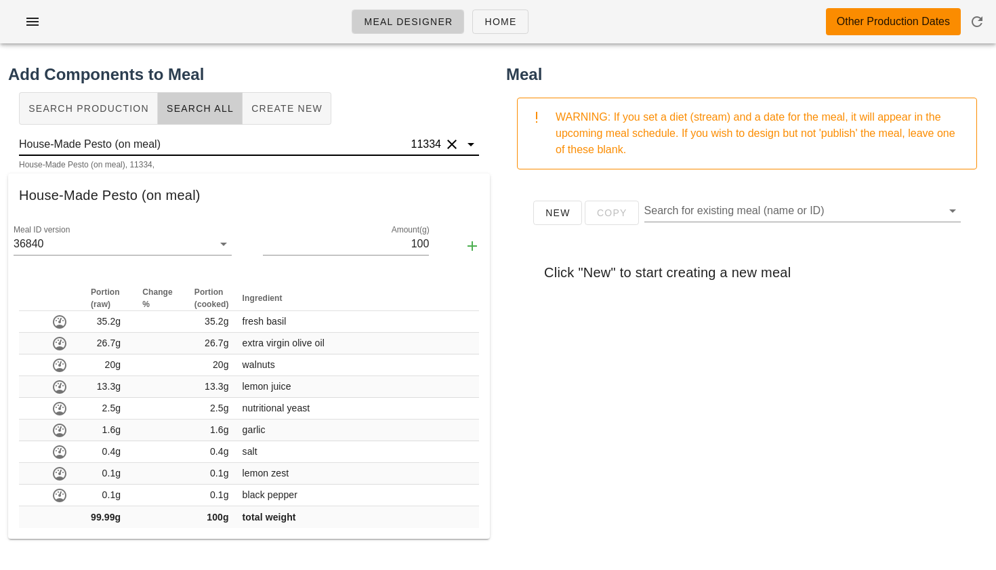
click at [192, 145] on input "House-Made Pesto (on meal)" at bounding box center [214, 144] width 390 height 22
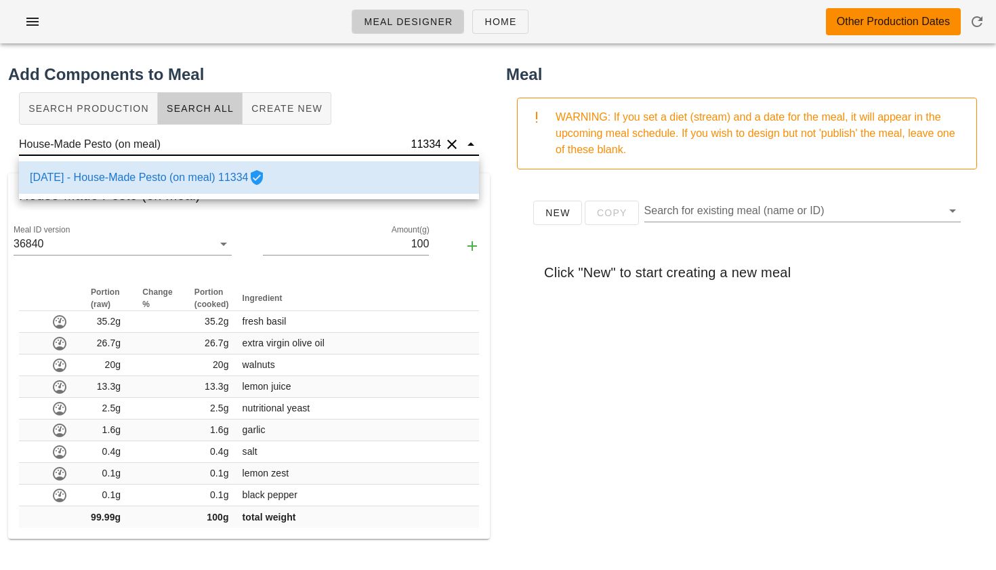
click at [203, 148] on input "House-Made Pesto (on meal)" at bounding box center [214, 144] width 390 height 22
click at [372, 94] on div "Search Production Search All Create New" at bounding box center [249, 108] width 482 height 43
